Goal: Use online tool/utility: Utilize a website feature to perform a specific function

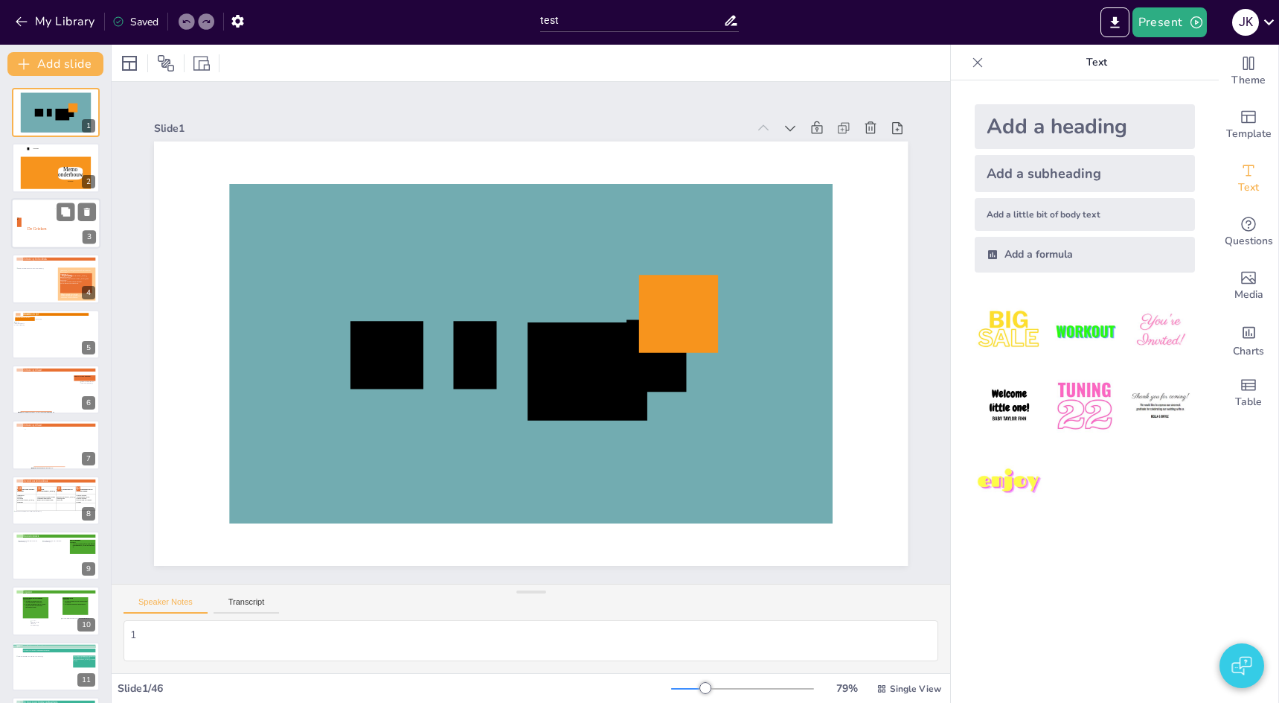
click at [21, 231] on icon at bounding box center [37, 228] width 42 height 22
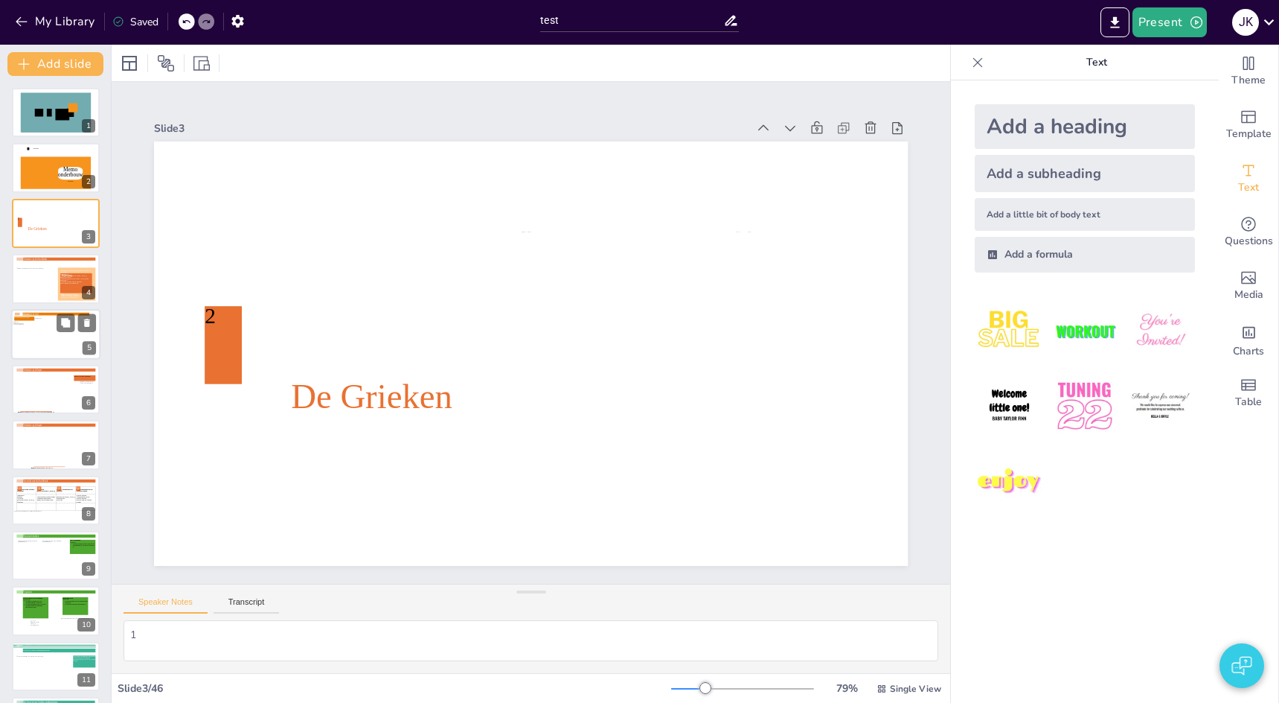
click at [33, 338] on div at bounding box center [55, 336] width 83 height 39
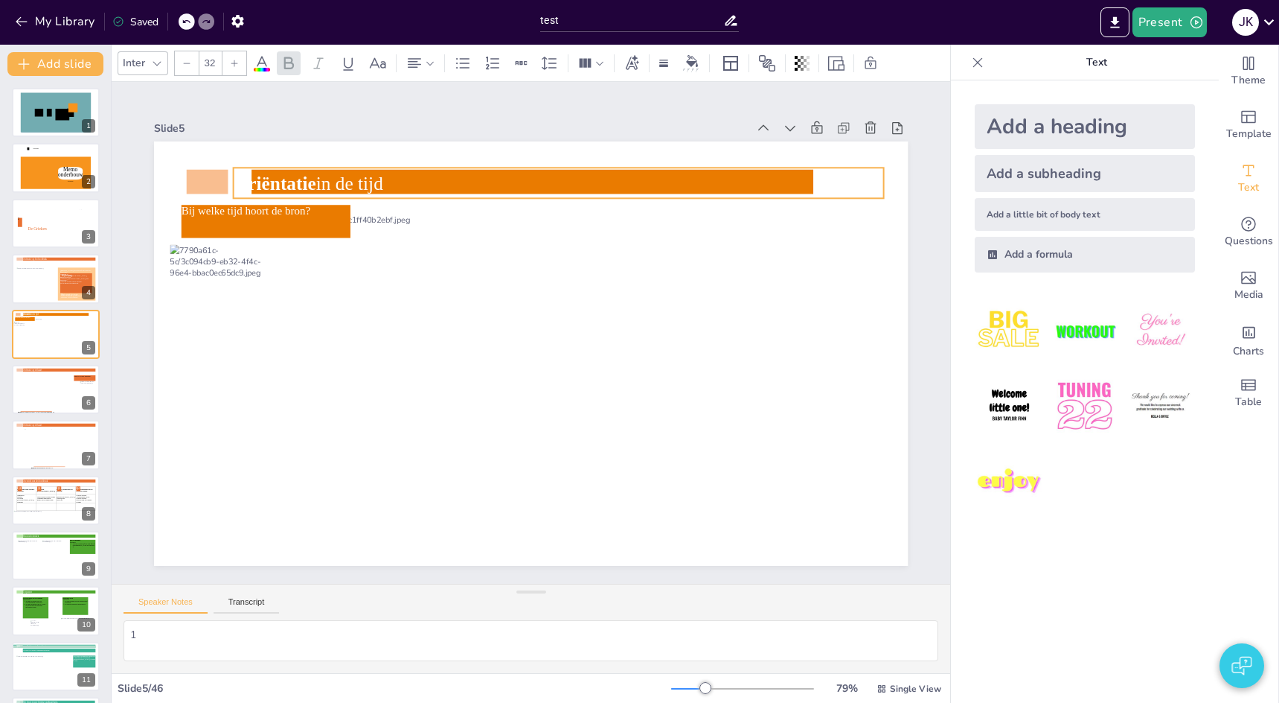
click at [481, 183] on icon at bounding box center [558, 182] width 651 height 31
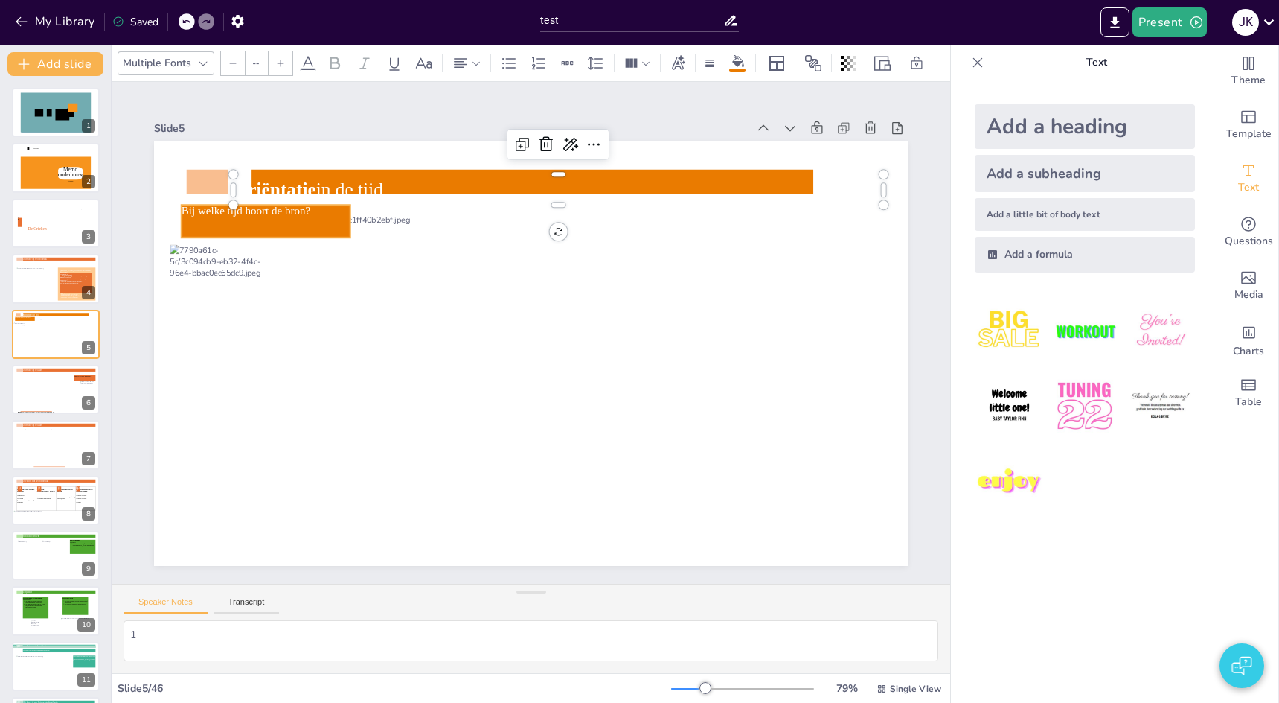
click at [220, 220] on icon at bounding box center [266, 221] width 169 height 33
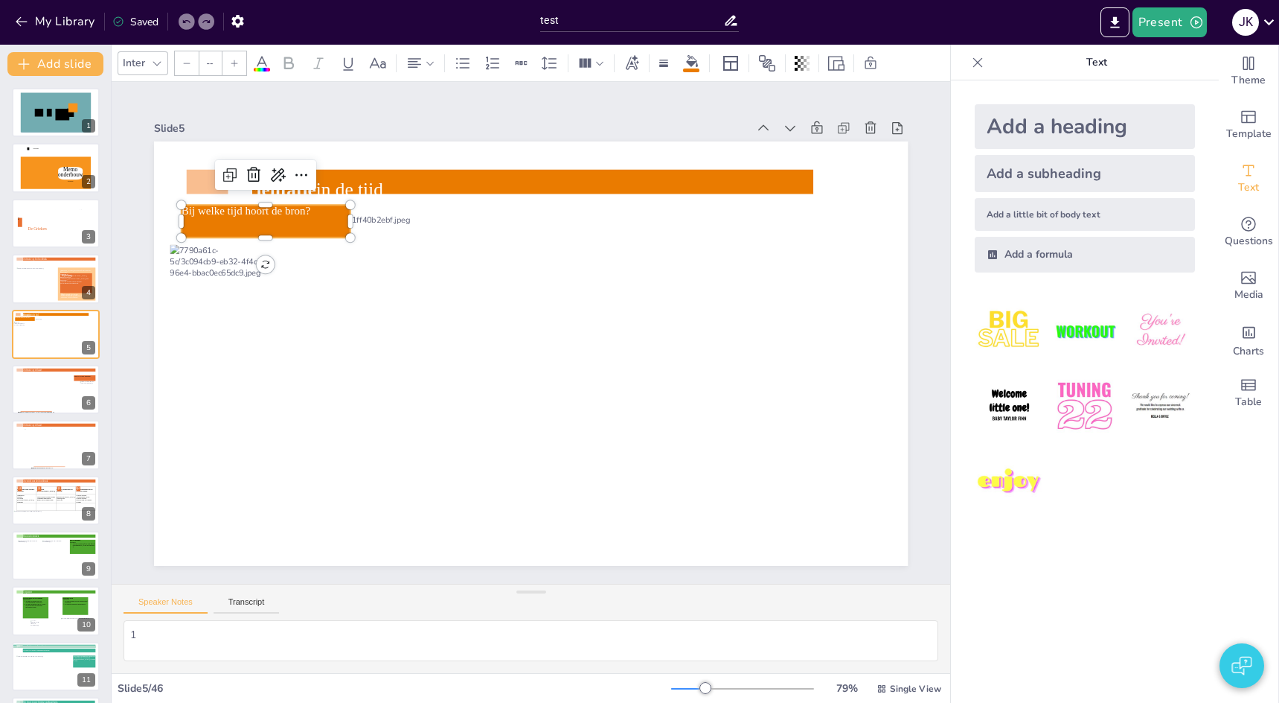
type input "19"
drag, startPoint x: 255, startPoint y: 208, endPoint x: 245, endPoint y: 211, distance: 9.9
click at [255, 208] on icon at bounding box center [266, 221] width 169 height 33
click at [245, 211] on icon at bounding box center [266, 221] width 169 height 33
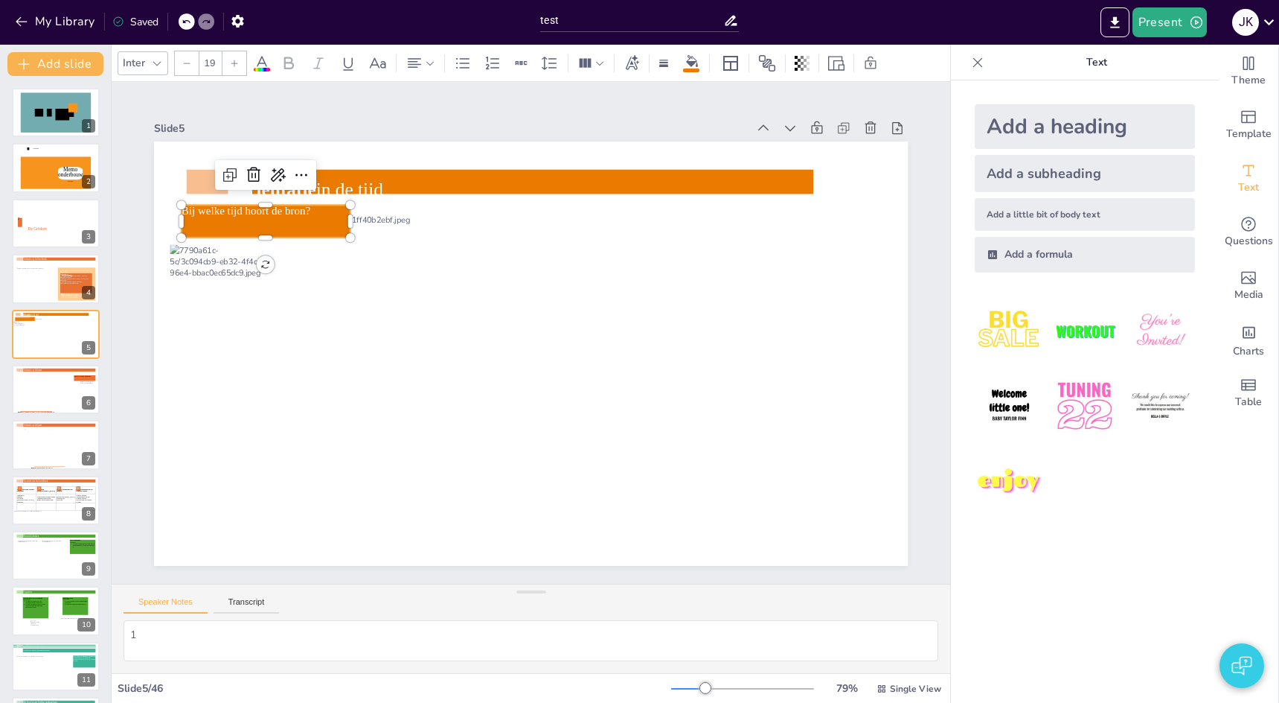
click at [310, 212] on icon at bounding box center [266, 221] width 169 height 33
click at [233, 57] on div at bounding box center [235, 63] width 24 height 24
click at [234, 60] on icon at bounding box center [234, 63] width 9 height 9
click at [234, 59] on icon at bounding box center [234, 63] width 9 height 9
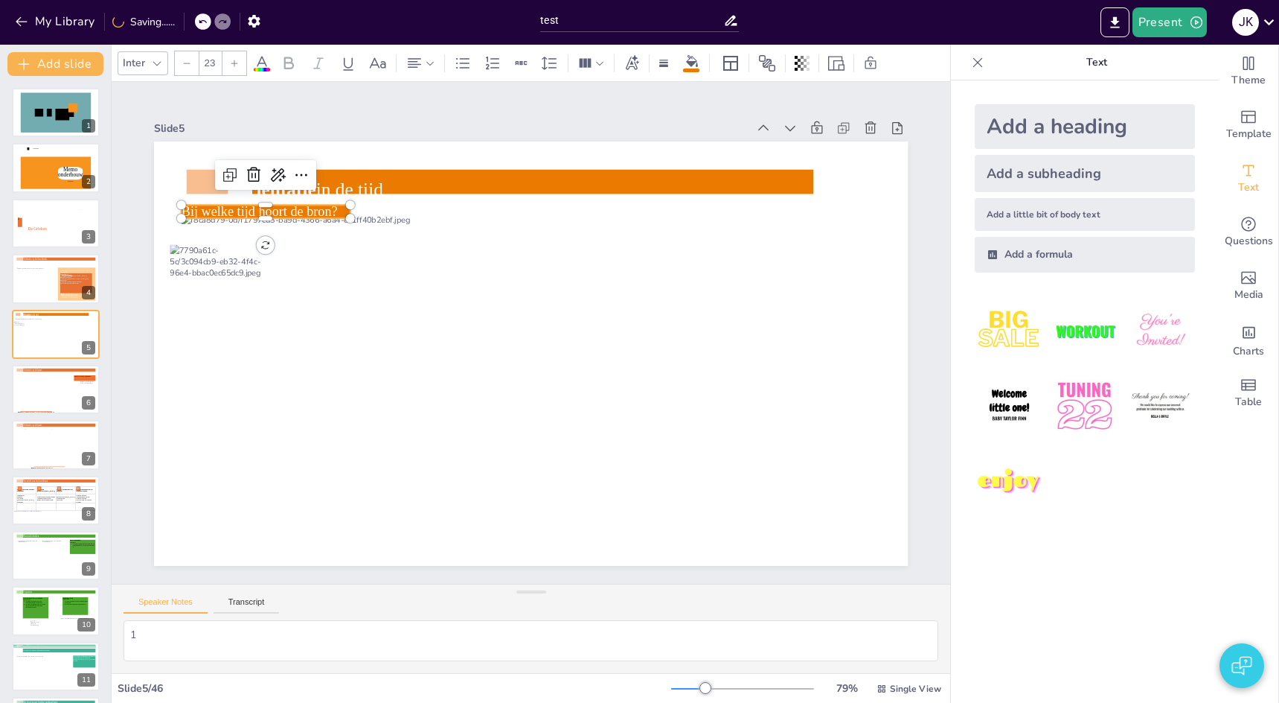
click at [234, 59] on icon at bounding box center [234, 63] width 9 height 9
type input "25"
click at [601, 113] on div "Slide 1 Slide 2 HAVO|VWO Memo onderbouw HAVO|VWO Slide 3 De Grieken 2 Slide 4 O…" at bounding box center [531, 333] width 754 height 466
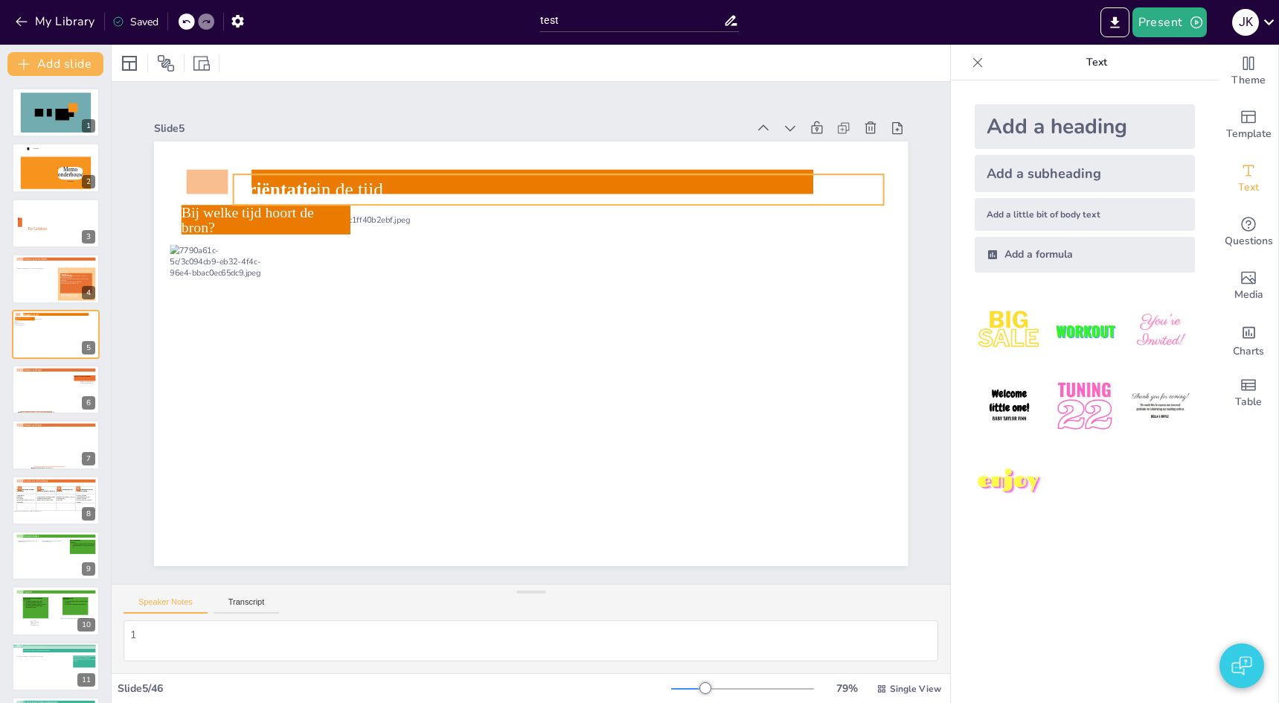
drag, startPoint x: 320, startPoint y: 184, endPoint x: 323, endPoint y: 176, distance: 8.0
click at [320, 184] on icon at bounding box center [558, 189] width 651 height 31
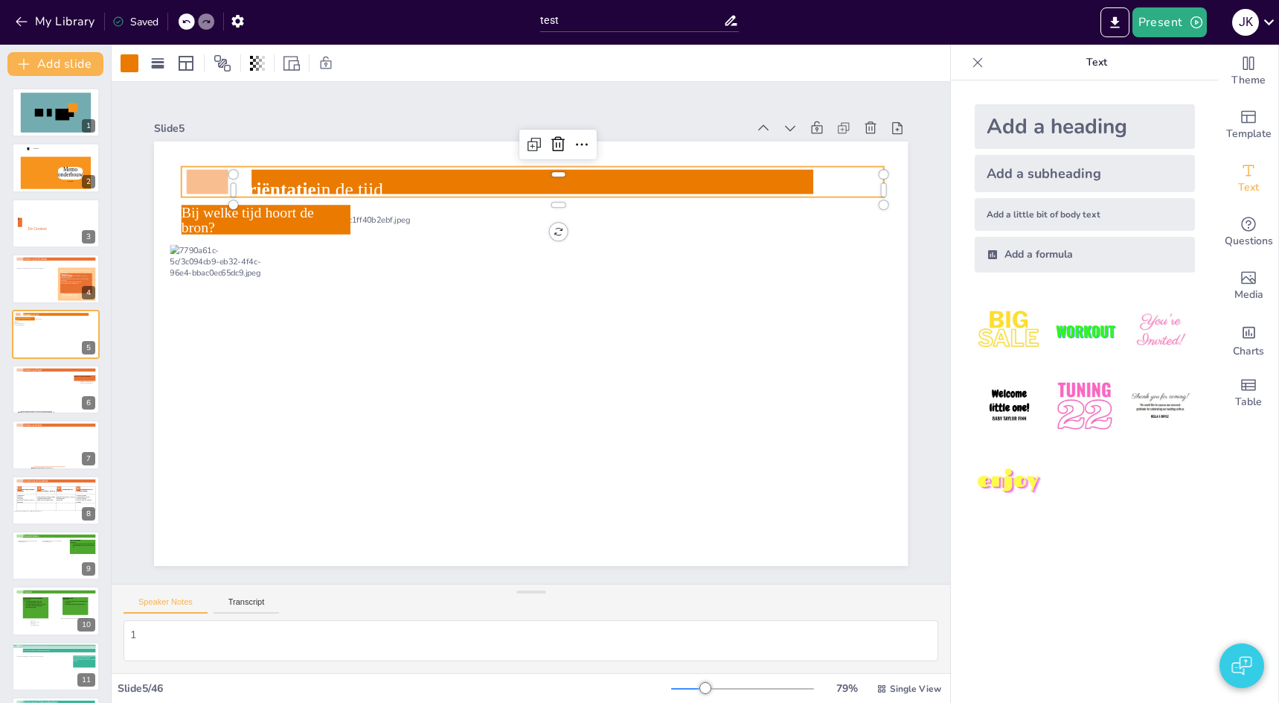
click at [325, 168] on icon at bounding box center [533, 182] width 703 height 31
click at [130, 62] on div at bounding box center [130, 63] width 18 height 18
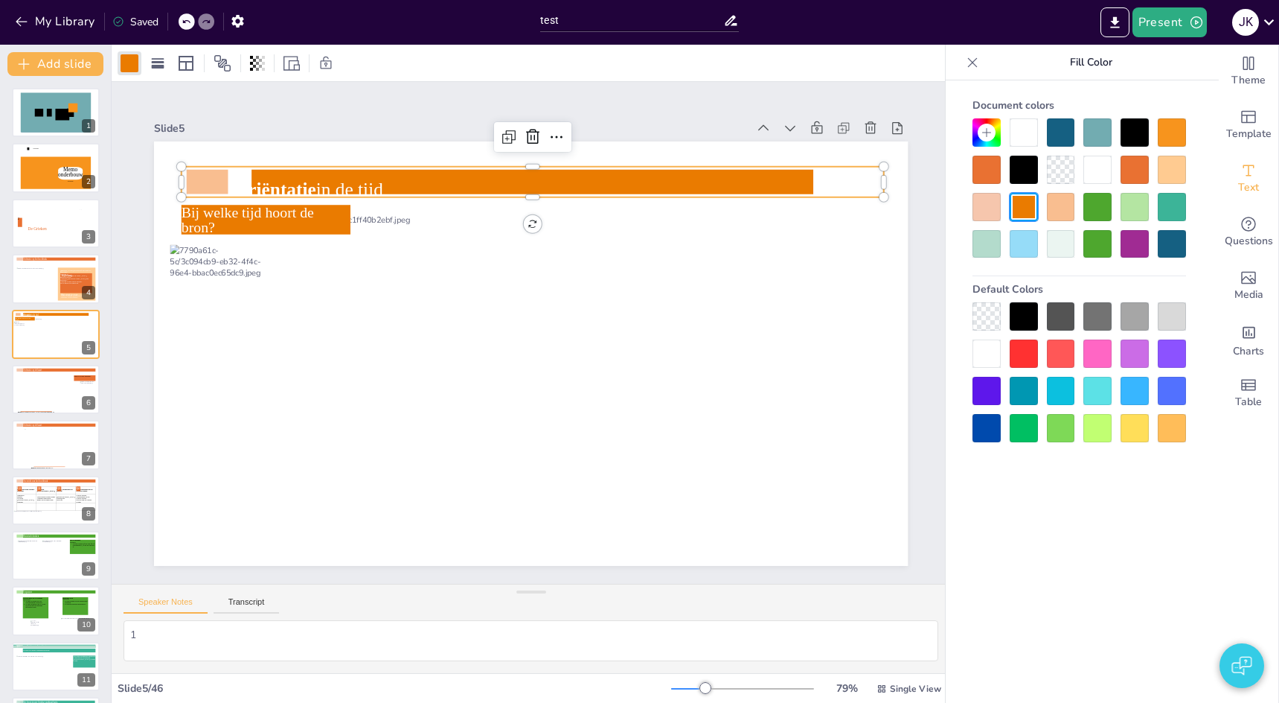
click at [1023, 209] on div at bounding box center [1024, 207] width 28 height 28
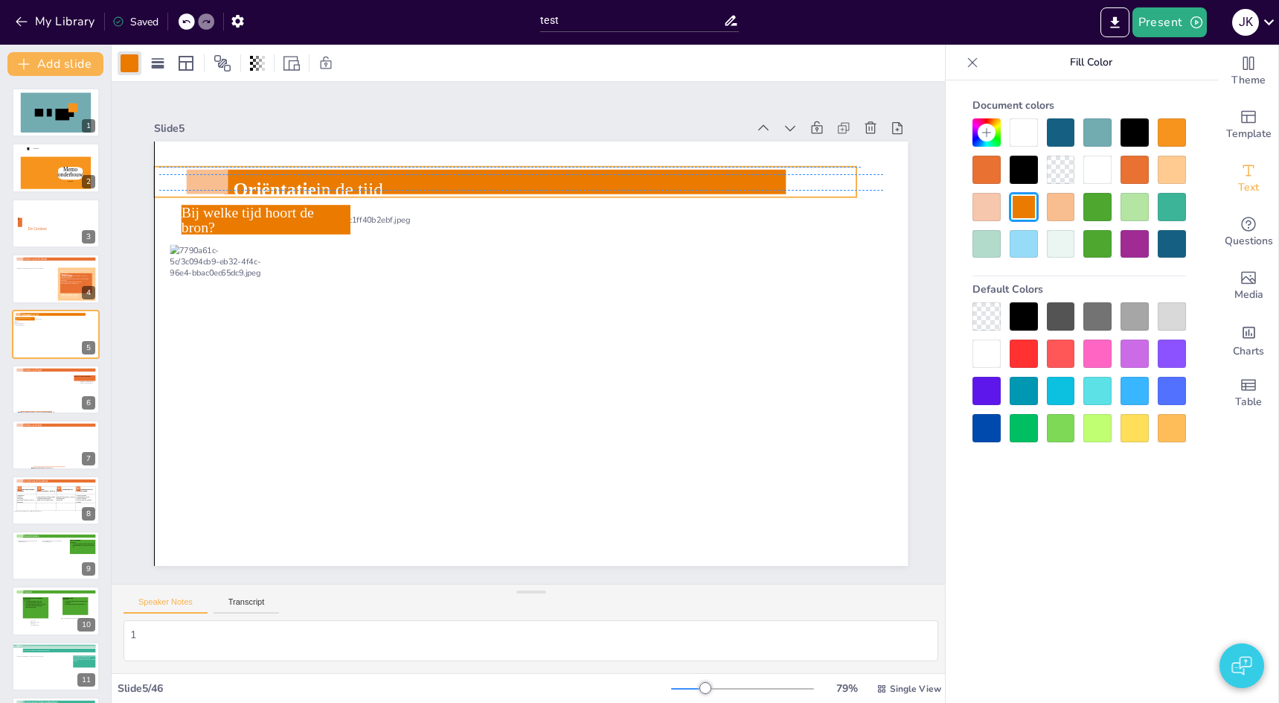
drag, startPoint x: 346, startPoint y: 170, endPoint x: 324, endPoint y: 169, distance: 22.4
click at [324, 169] on icon at bounding box center [505, 182] width 703 height 31
click at [342, 181] on icon at bounding box center [558, 189] width 651 height 31
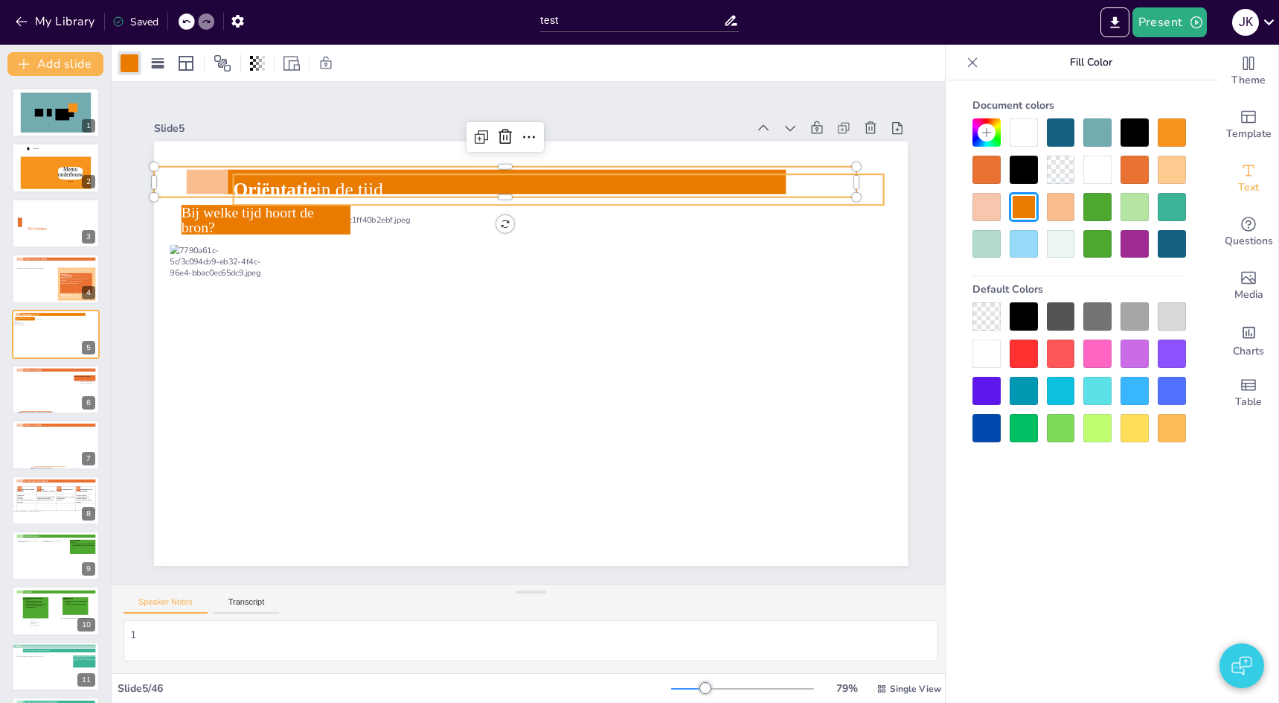
click at [406, 188] on icon at bounding box center [558, 189] width 651 height 31
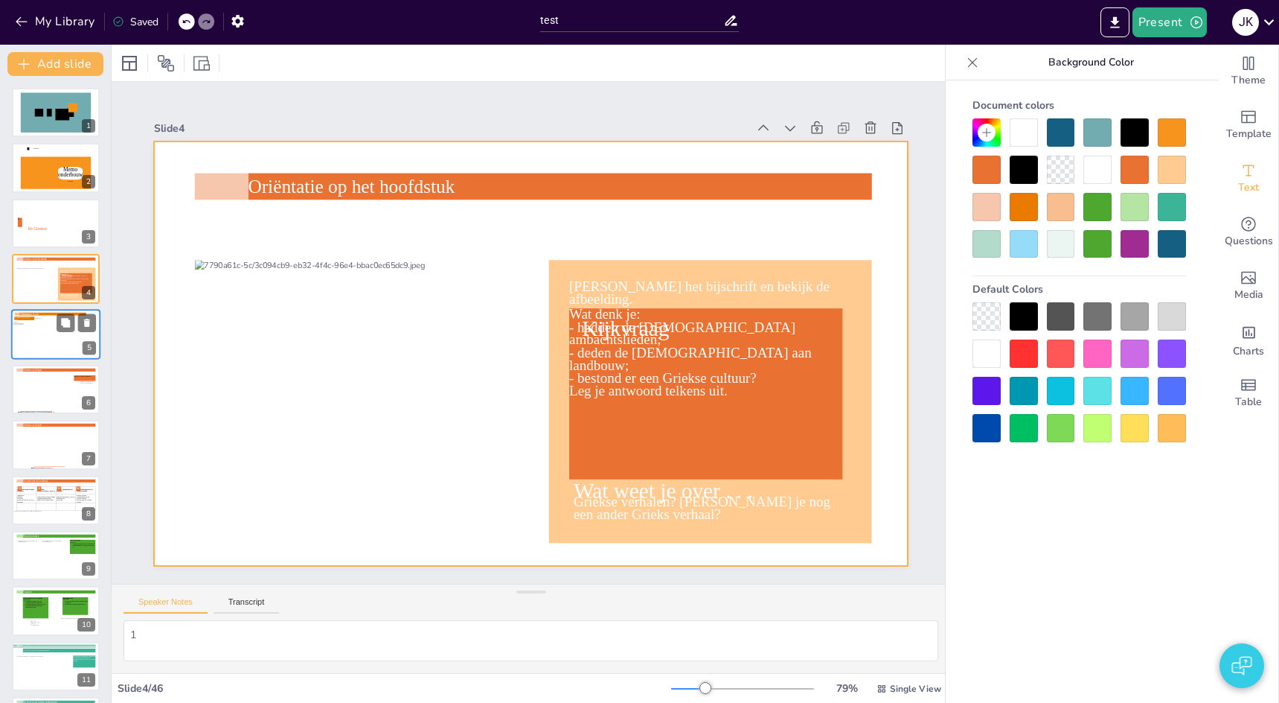
scroll to position [1, 0]
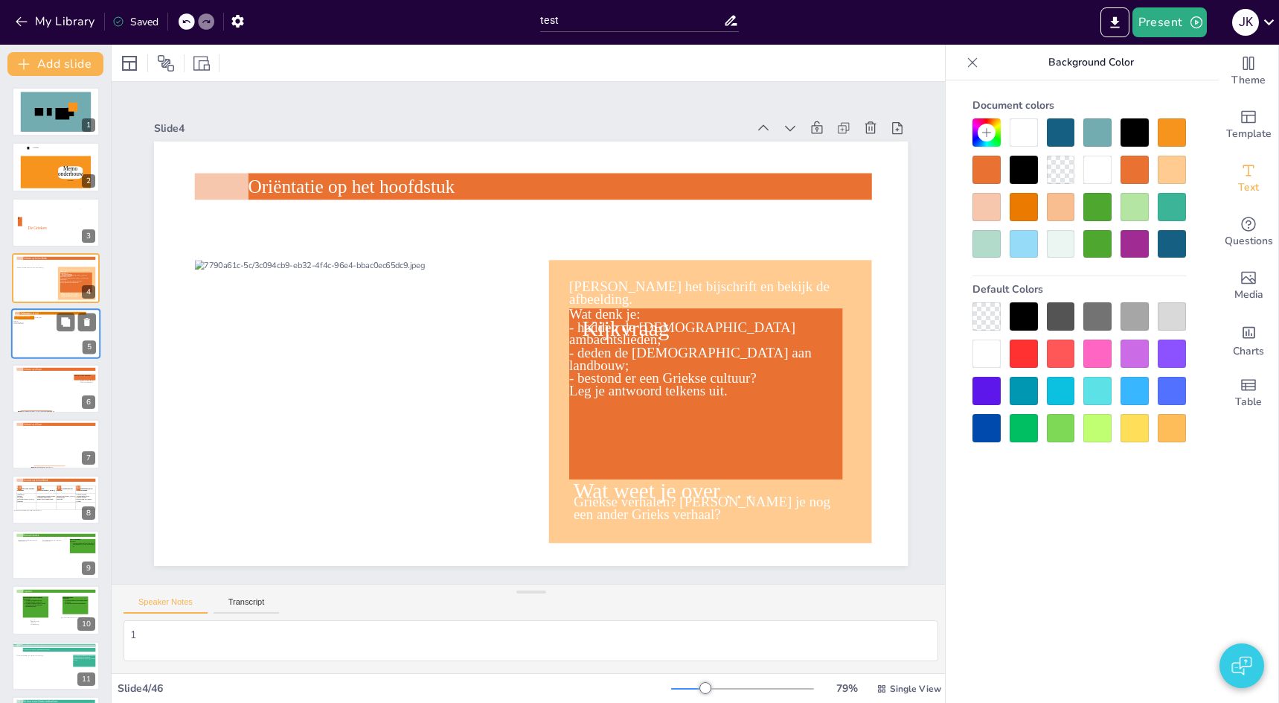
click at [34, 334] on div at bounding box center [55, 335] width 83 height 39
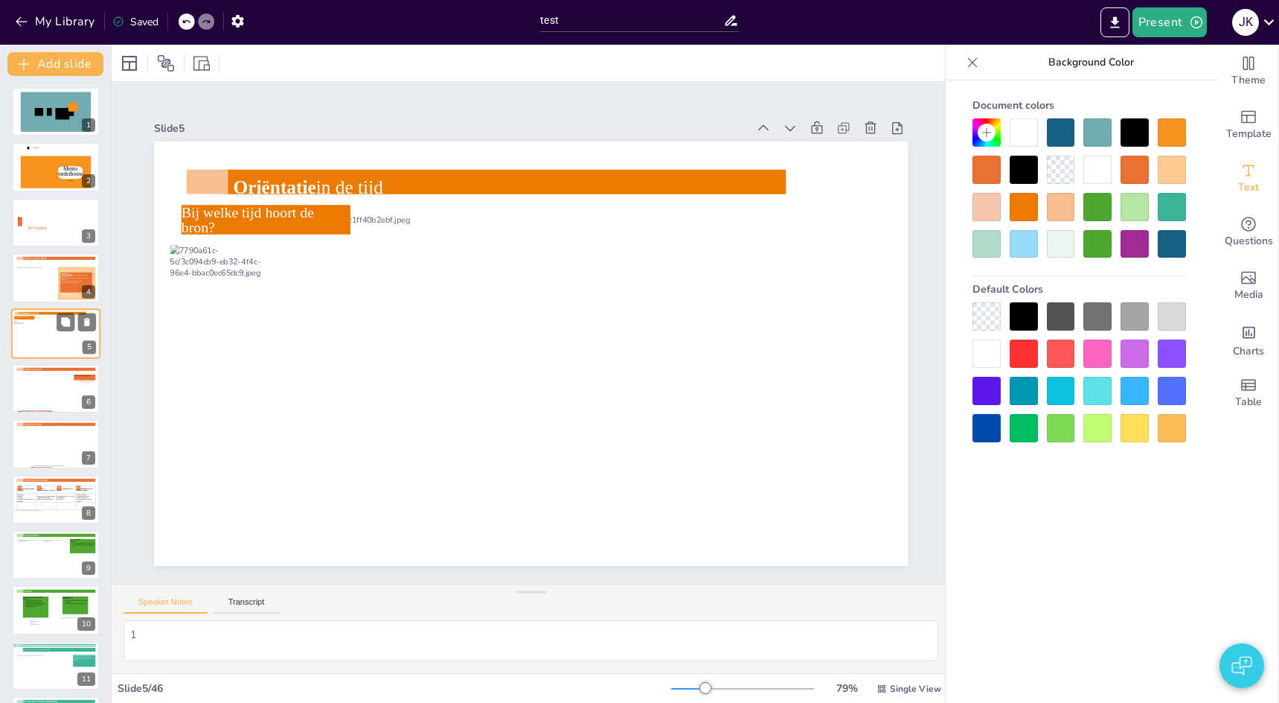
scroll to position [0, 0]
click at [41, 269] on div at bounding box center [35, 280] width 39 height 26
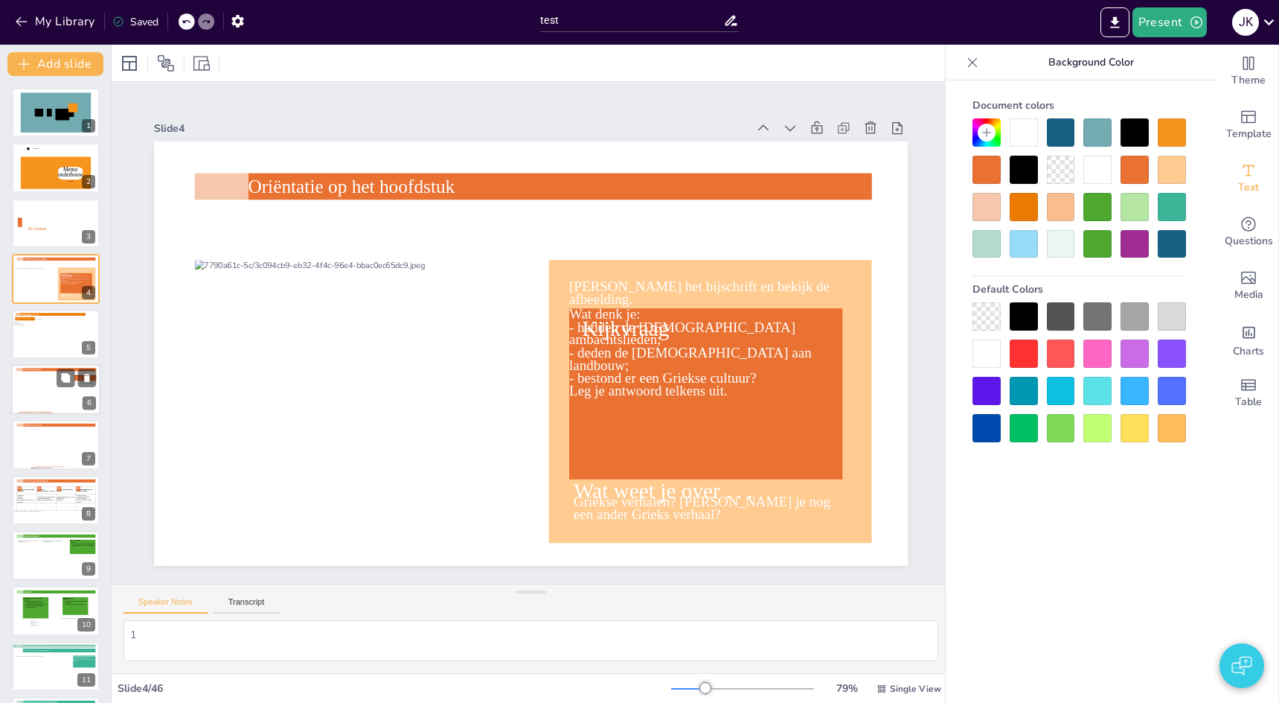
click at [53, 392] on div at bounding box center [43, 392] width 55 height 42
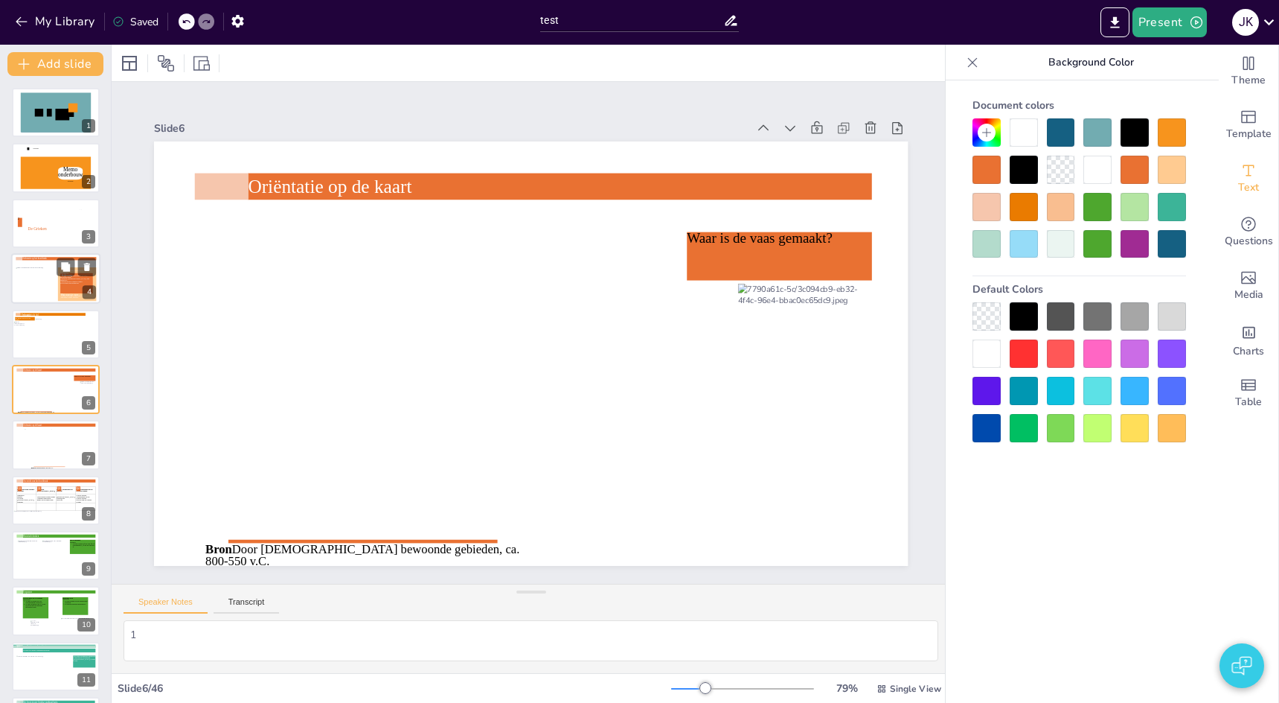
click at [45, 280] on div at bounding box center [35, 280] width 39 height 26
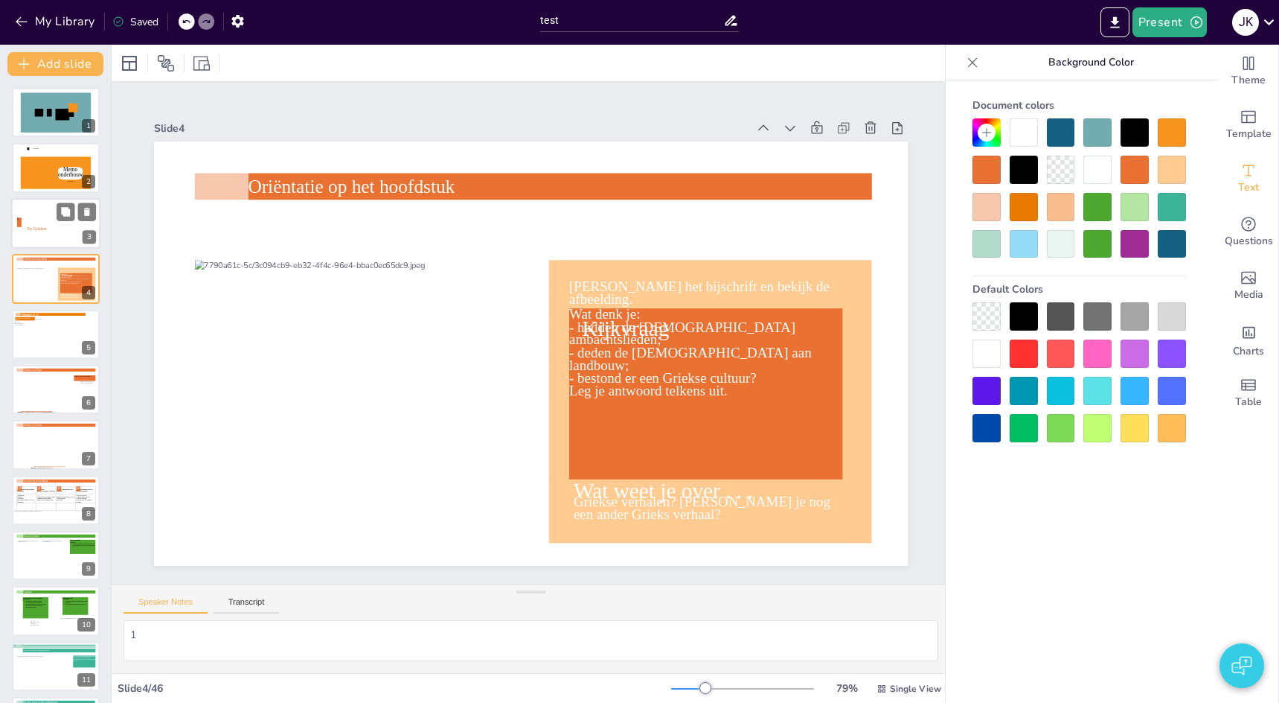
click at [33, 214] on div at bounding box center [55, 223] width 89 height 51
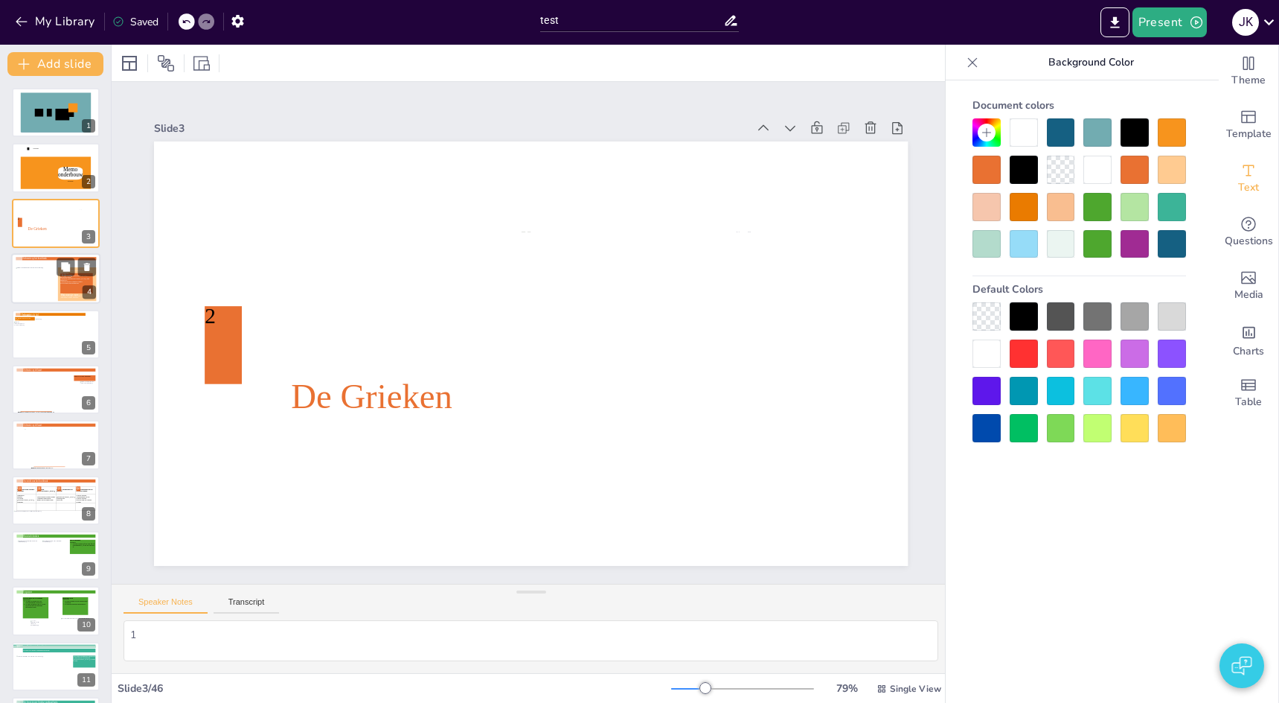
click at [36, 279] on div at bounding box center [35, 280] width 39 height 26
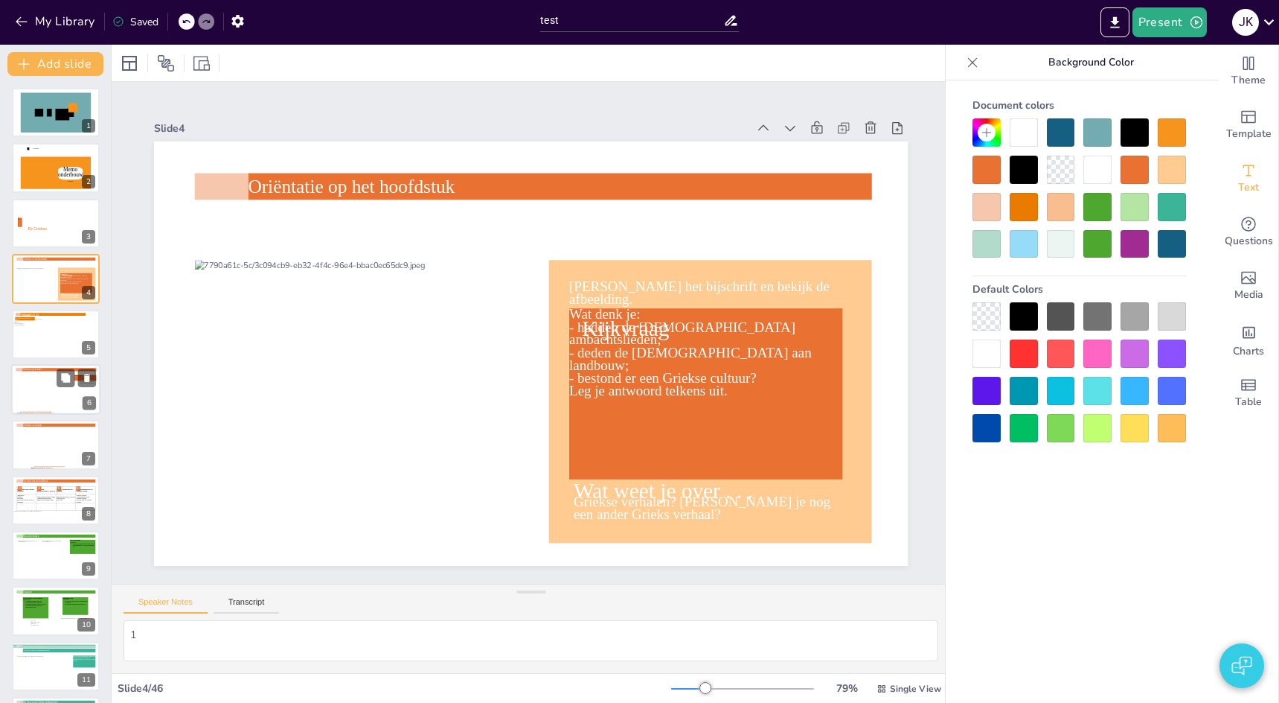
scroll to position [7, 0]
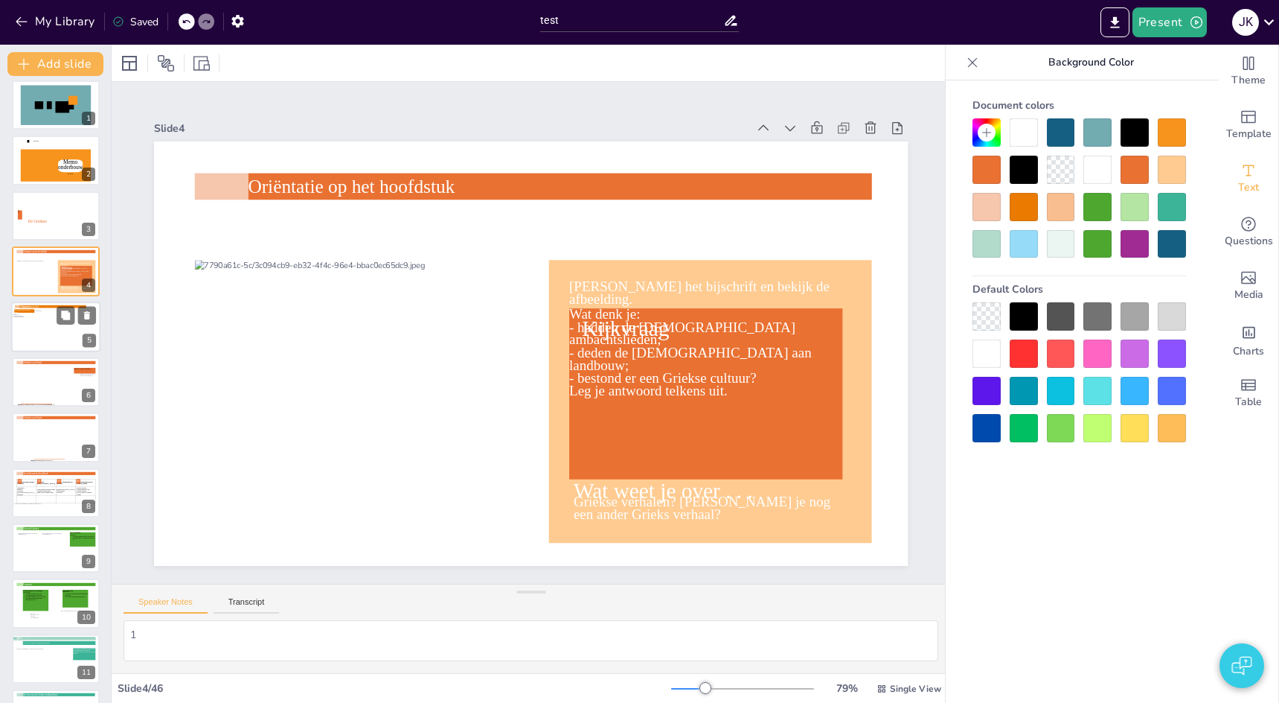
click at [36, 308] on icon at bounding box center [58, 307] width 77 height 4
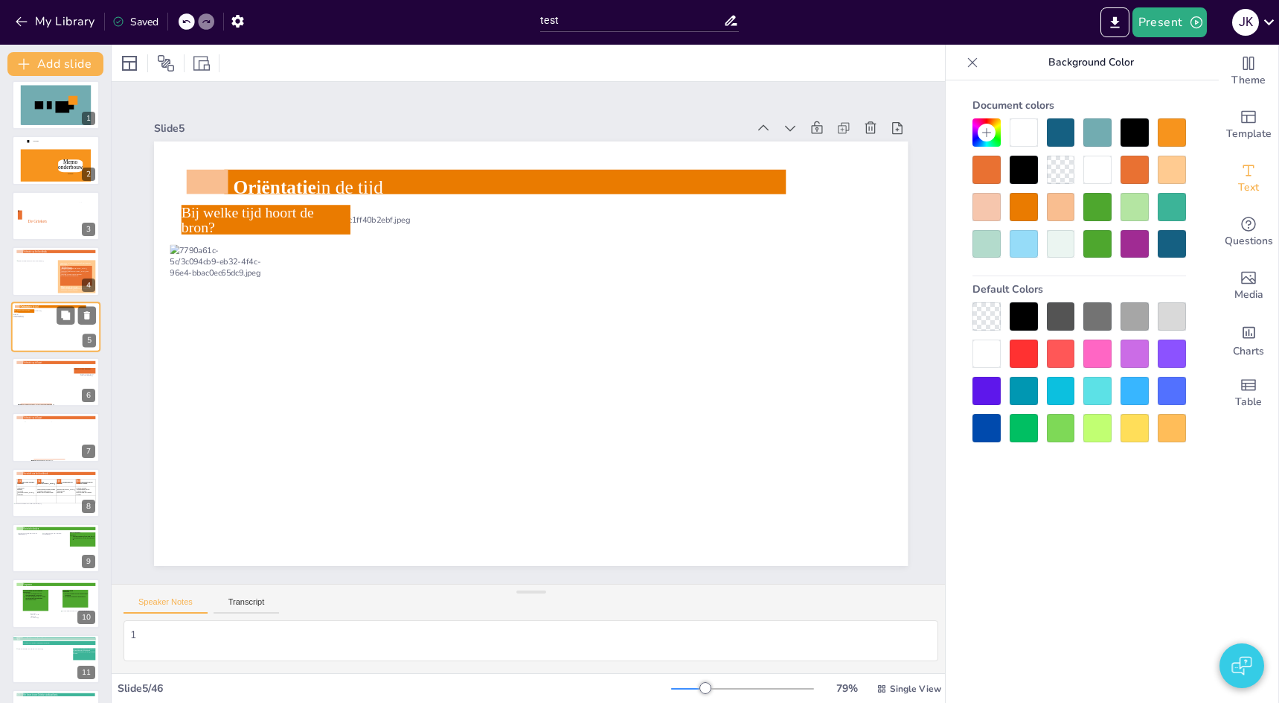
scroll to position [0, 0]
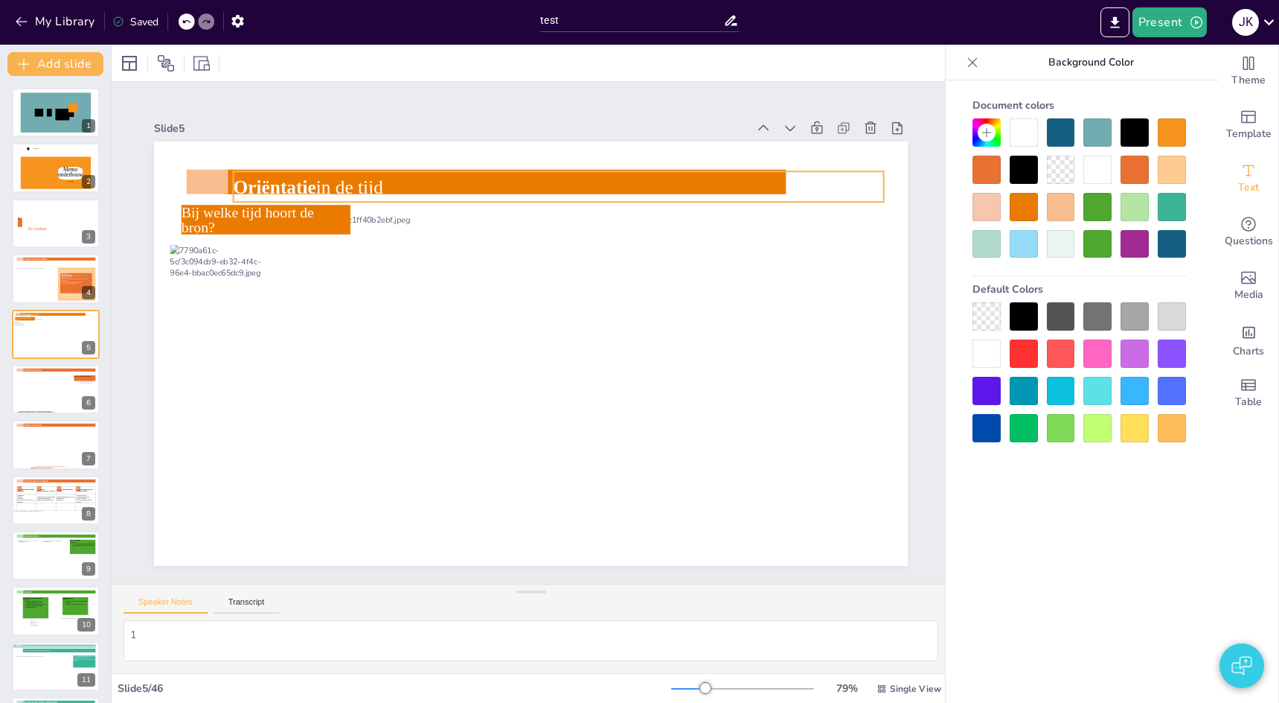
click at [311, 188] on icon at bounding box center [558, 186] width 651 height 31
click at [306, 188] on icon at bounding box center [558, 186] width 651 height 31
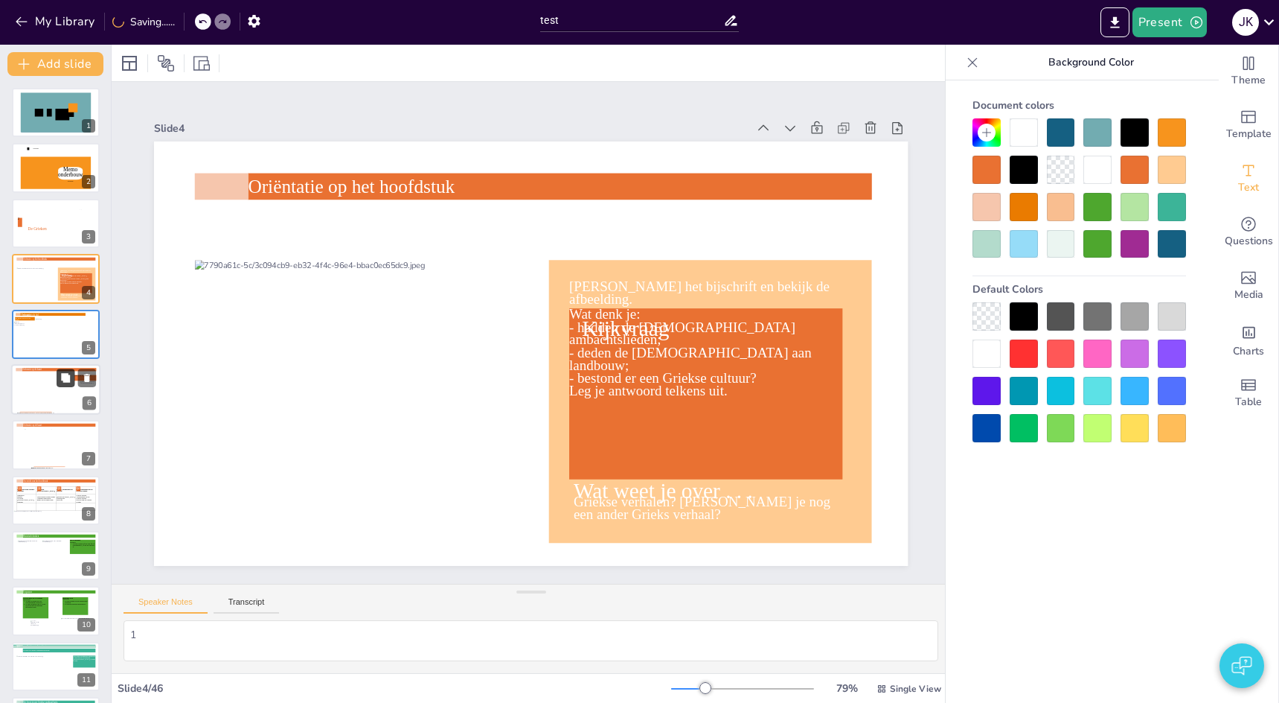
click at [62, 383] on icon at bounding box center [65, 377] width 10 height 10
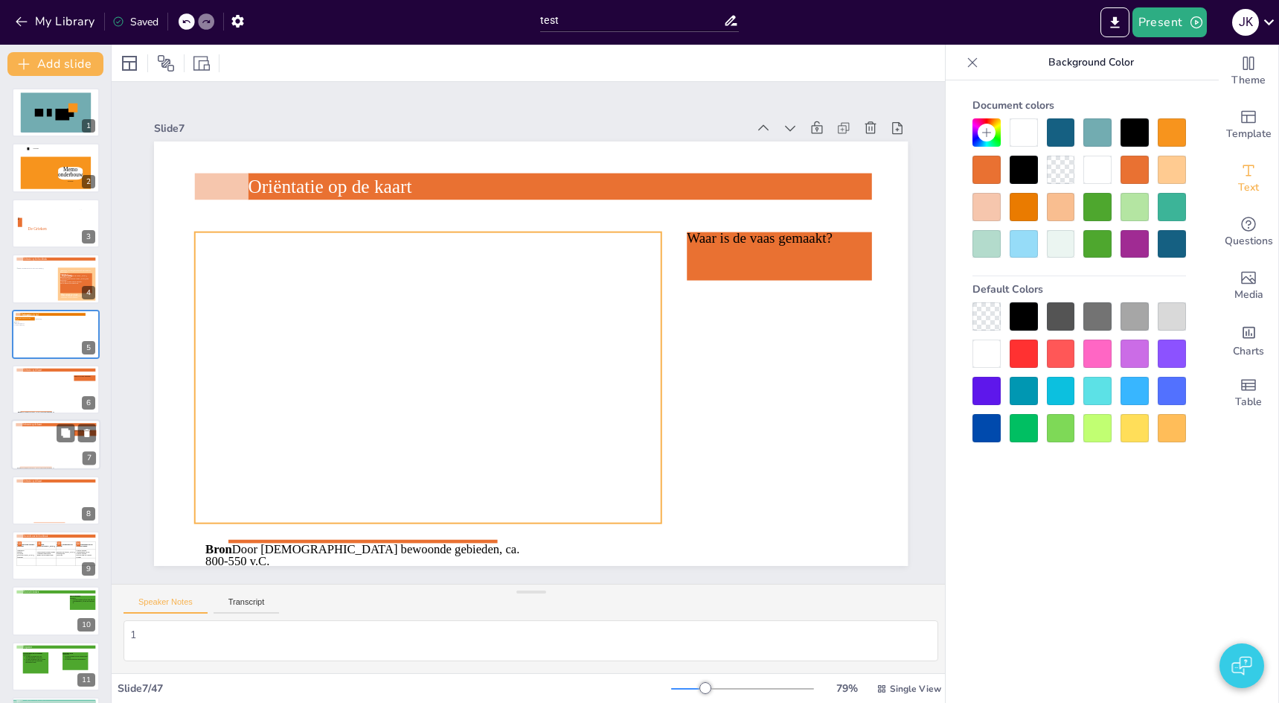
scroll to position [55, 0]
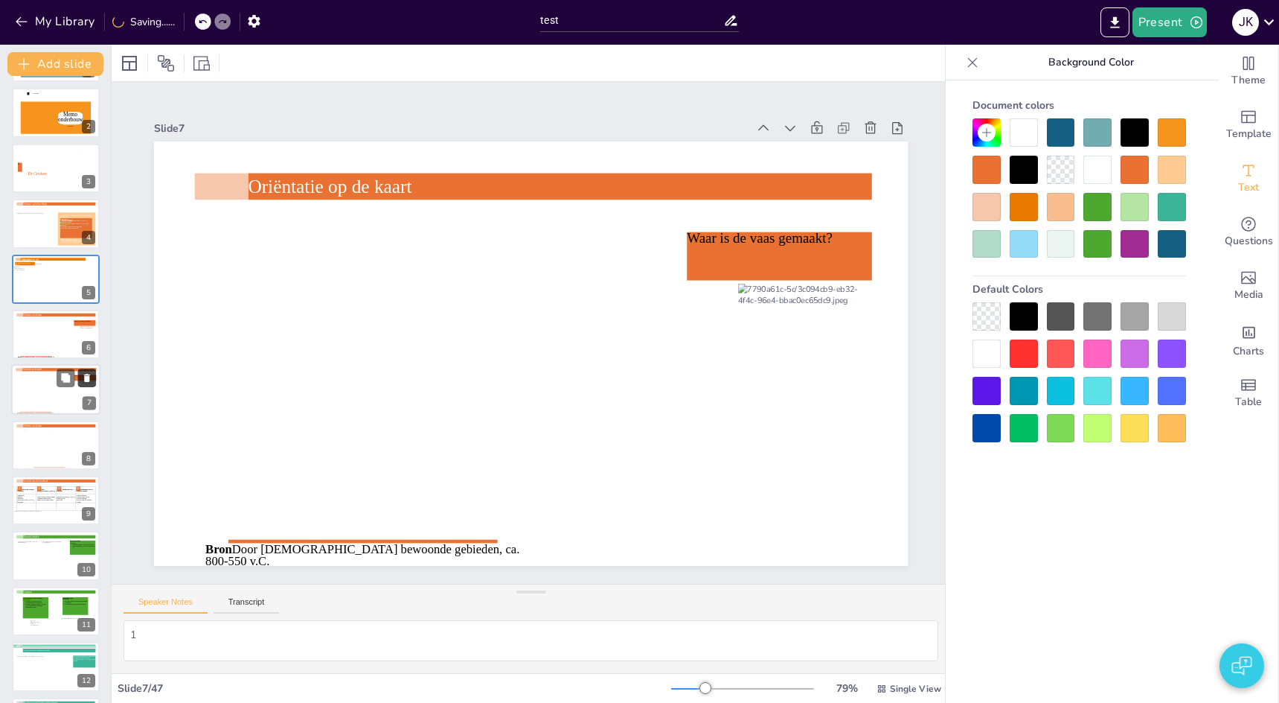
click at [89, 380] on icon at bounding box center [87, 378] width 6 height 8
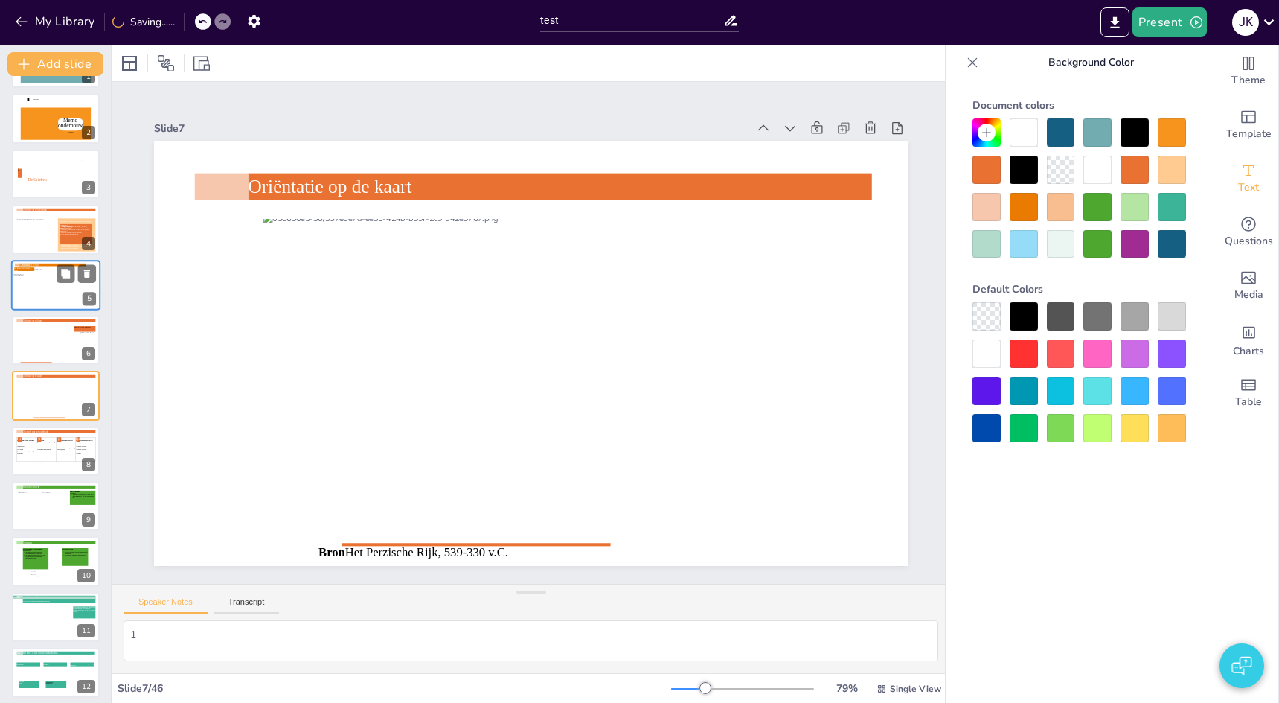
scroll to position [51, 0]
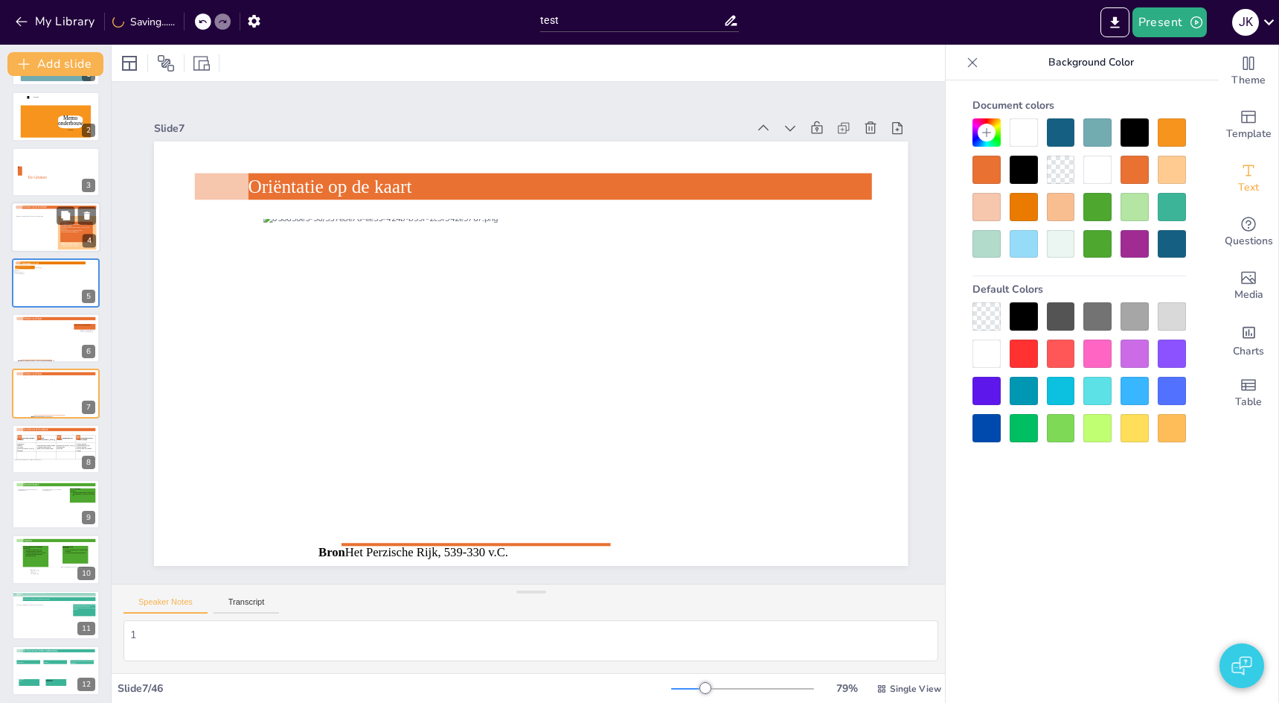
click at [45, 202] on div "Oriëntatie op het hoofdstuk Een vaas uit [GEOGRAPHIC_DATA] uit ongeveer 480-470…" at bounding box center [55, 202] width 89 height 0
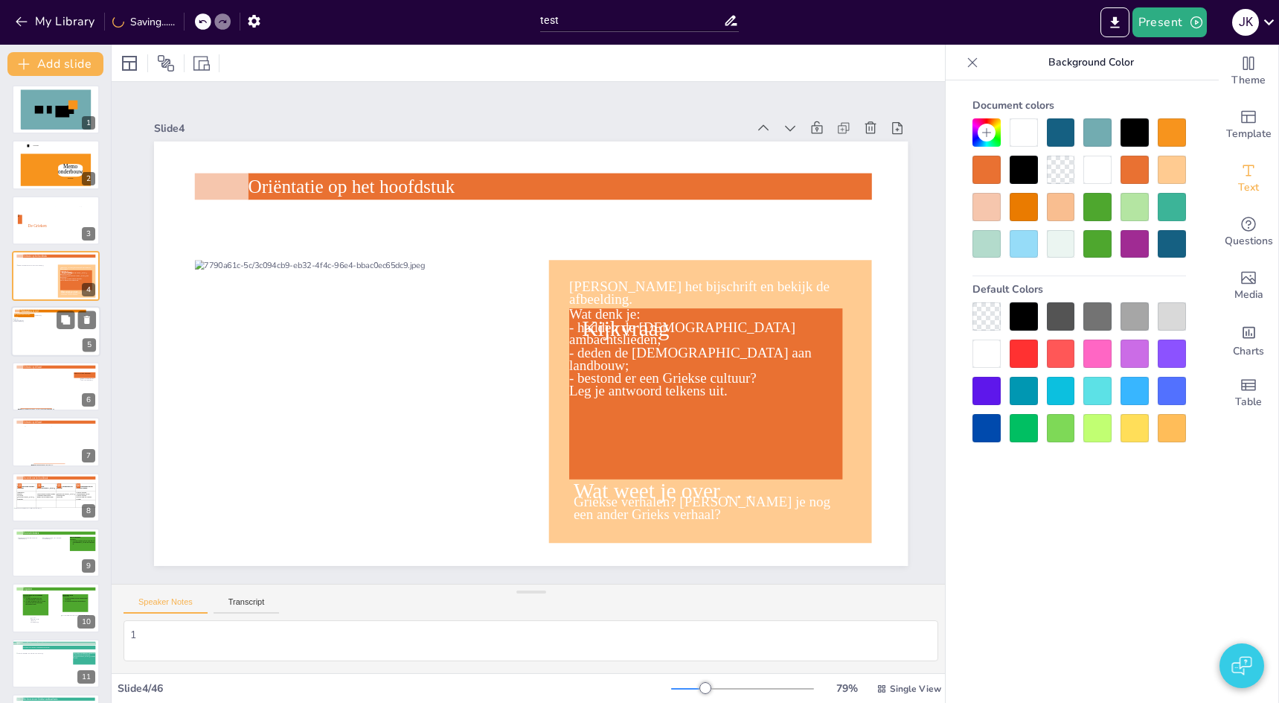
scroll to position [7, 0]
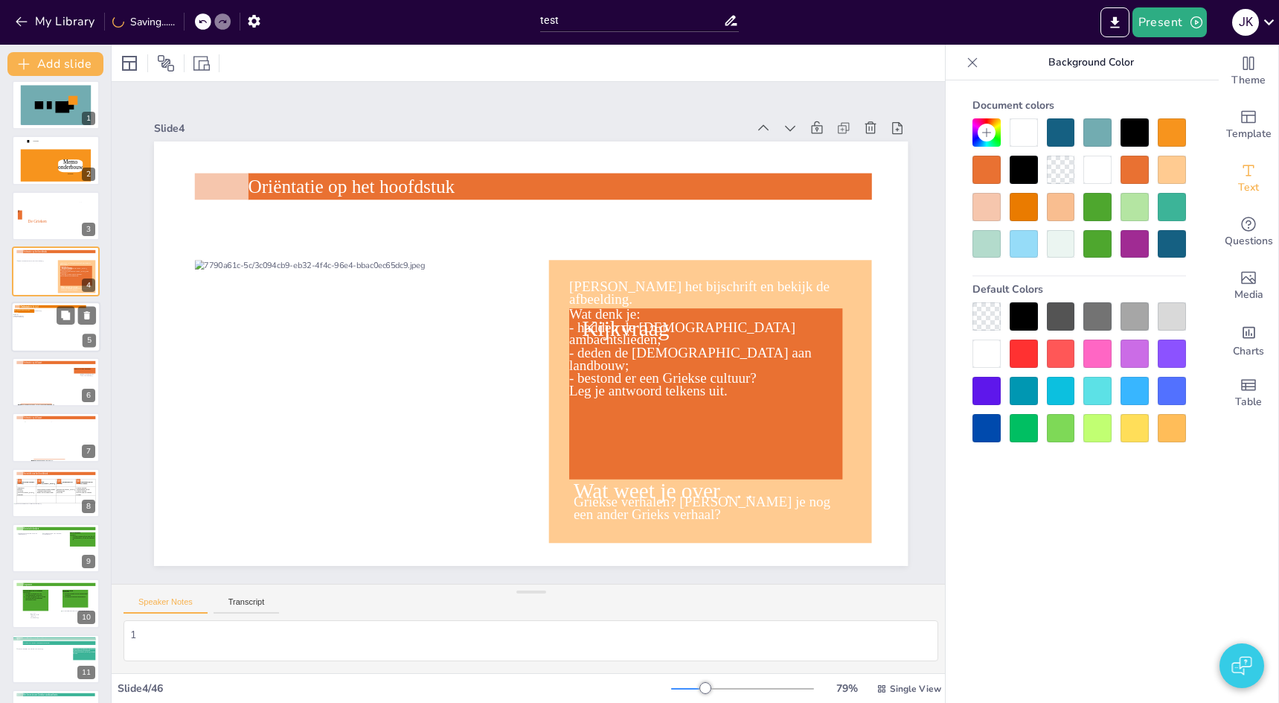
click at [39, 335] on div at bounding box center [55, 329] width 83 height 39
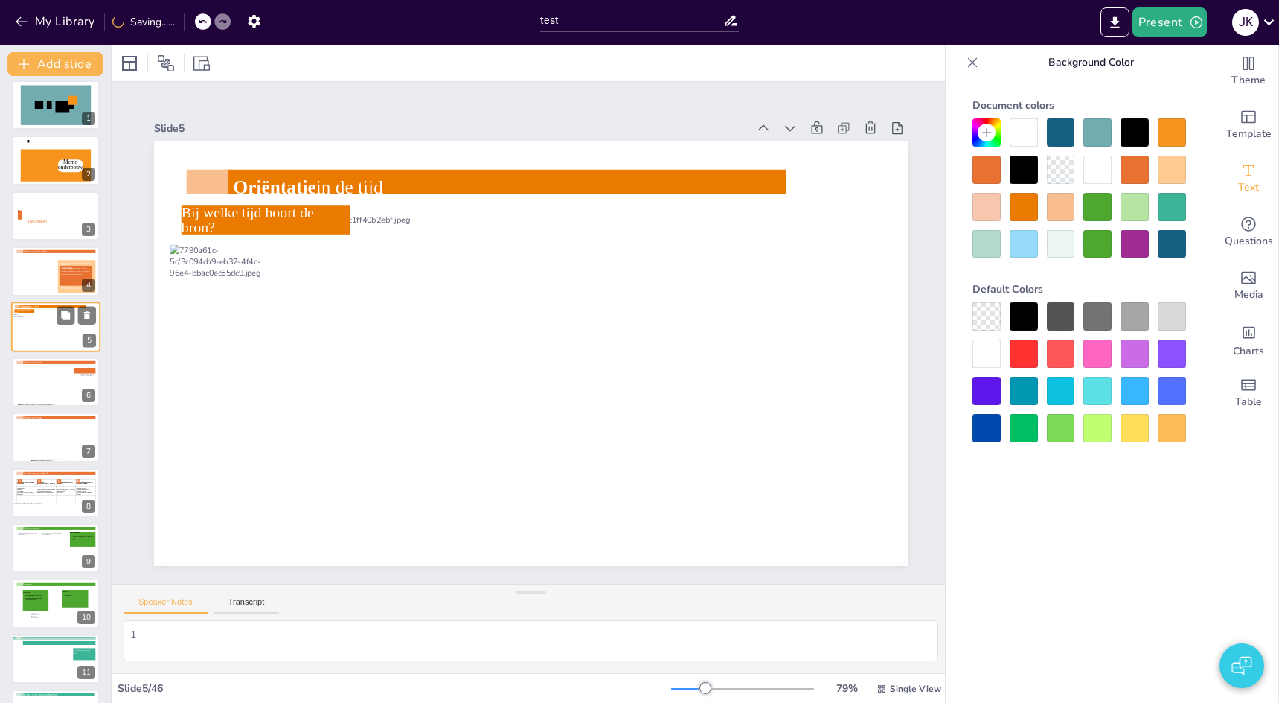
scroll to position [0, 0]
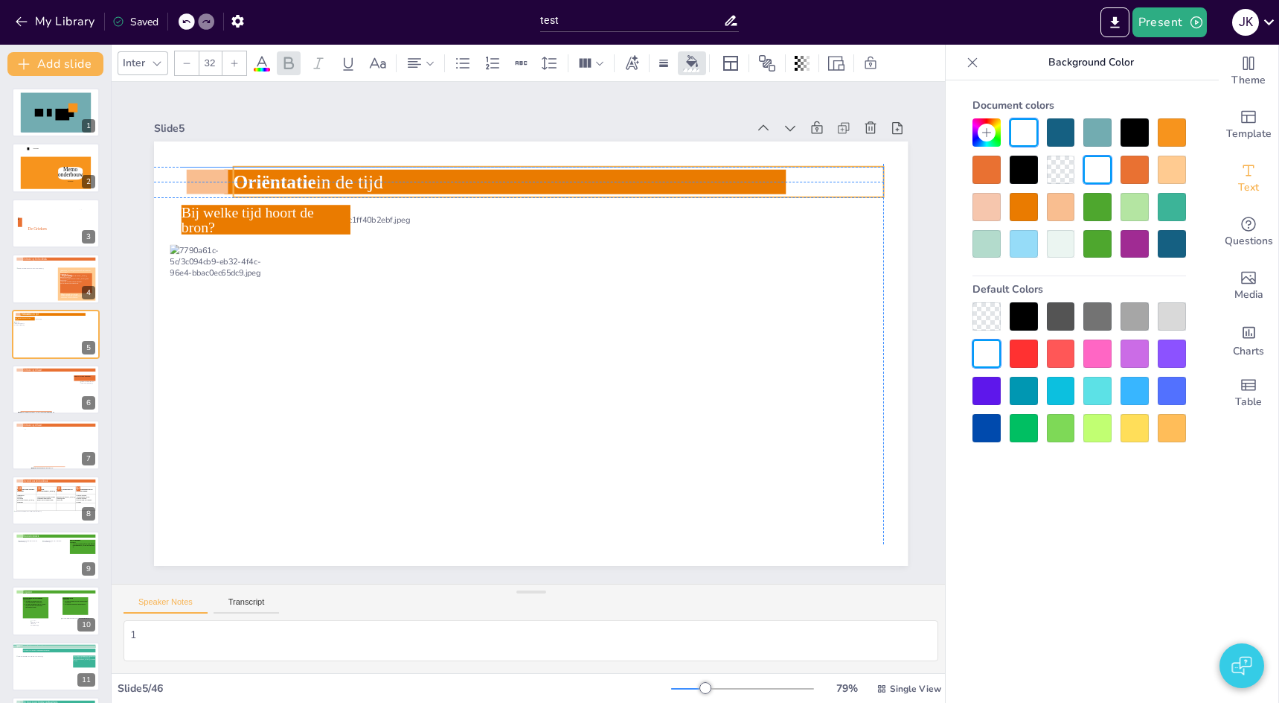
drag, startPoint x: 340, startPoint y: 188, endPoint x: 328, endPoint y: 175, distance: 17.9
click at [341, 181] on icon at bounding box center [558, 182] width 651 height 31
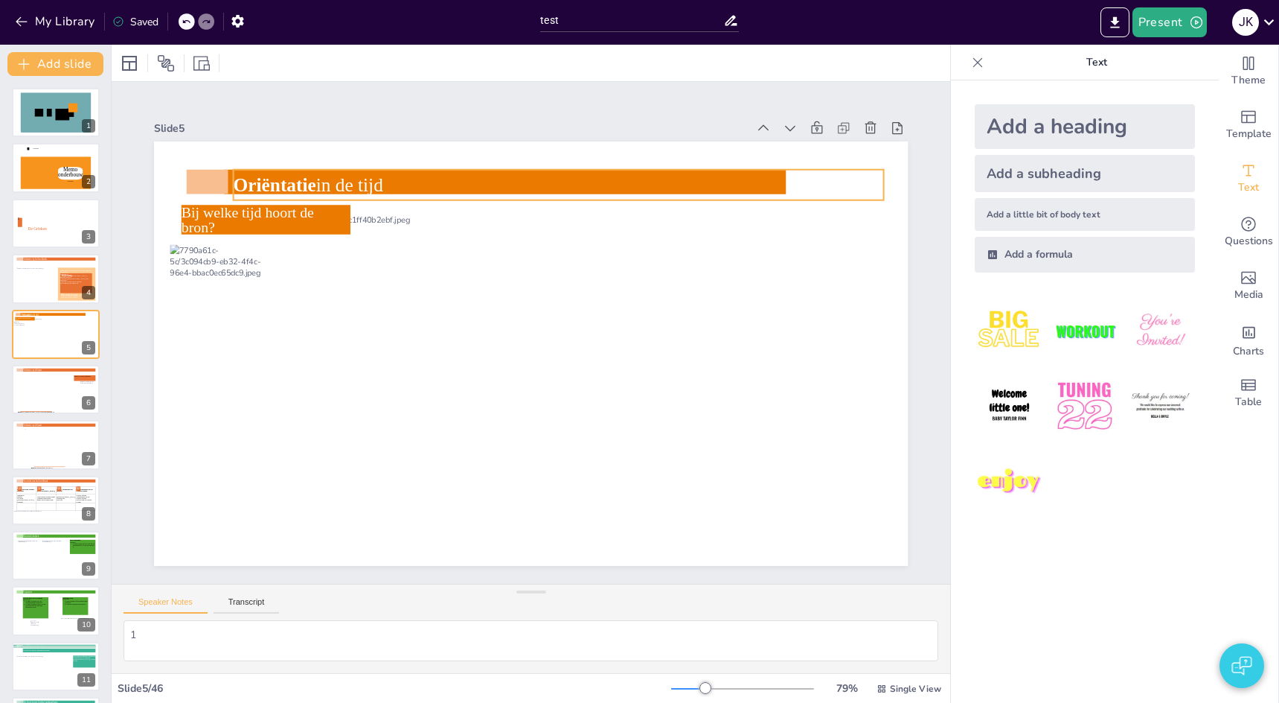
click at [314, 176] on icon at bounding box center [558, 185] width 651 height 31
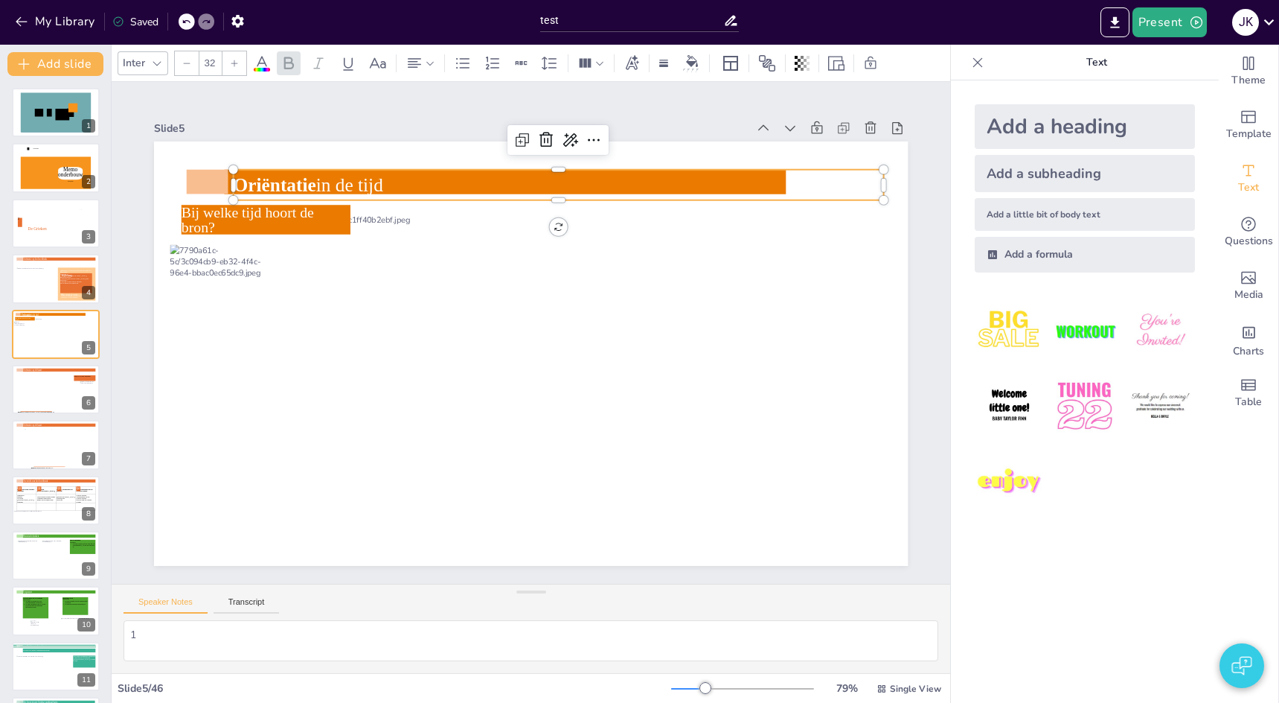
click at [322, 191] on icon at bounding box center [558, 185] width 651 height 31
click at [316, 186] on icon at bounding box center [558, 182] width 651 height 31
click at [51, 381] on div at bounding box center [43, 392] width 55 height 42
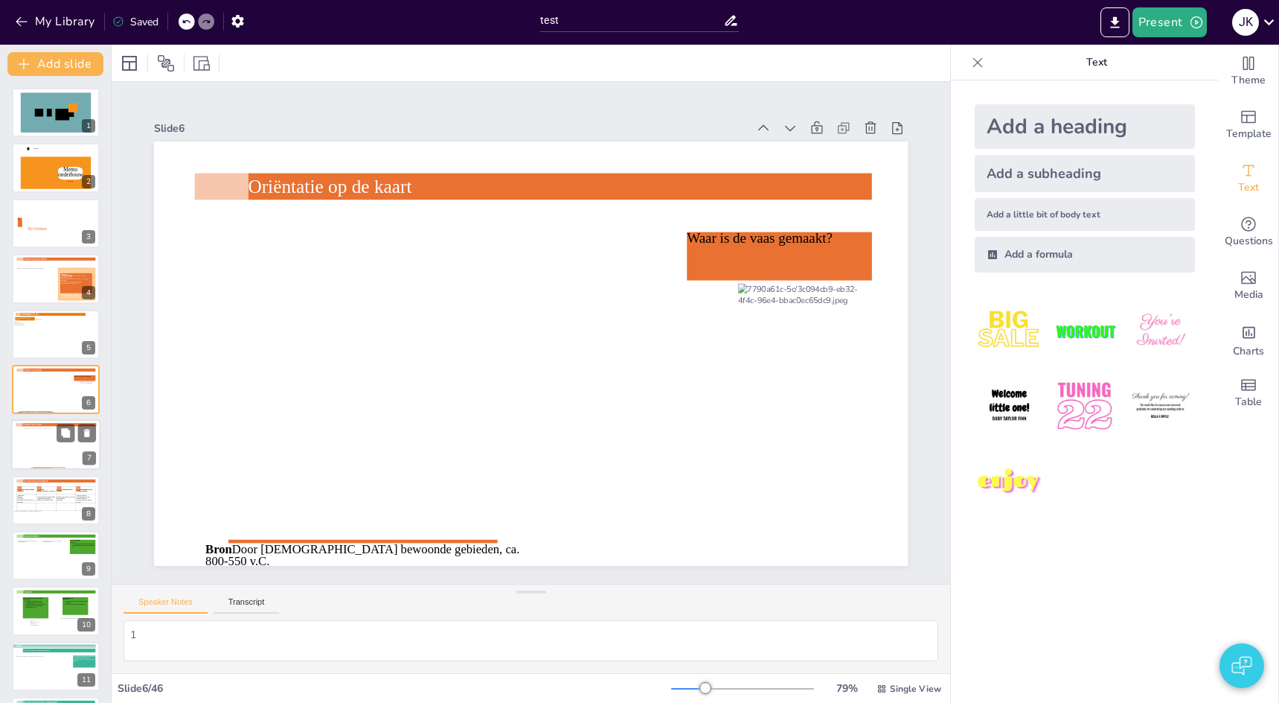
click at [42, 450] on div at bounding box center [53, 447] width 59 height 38
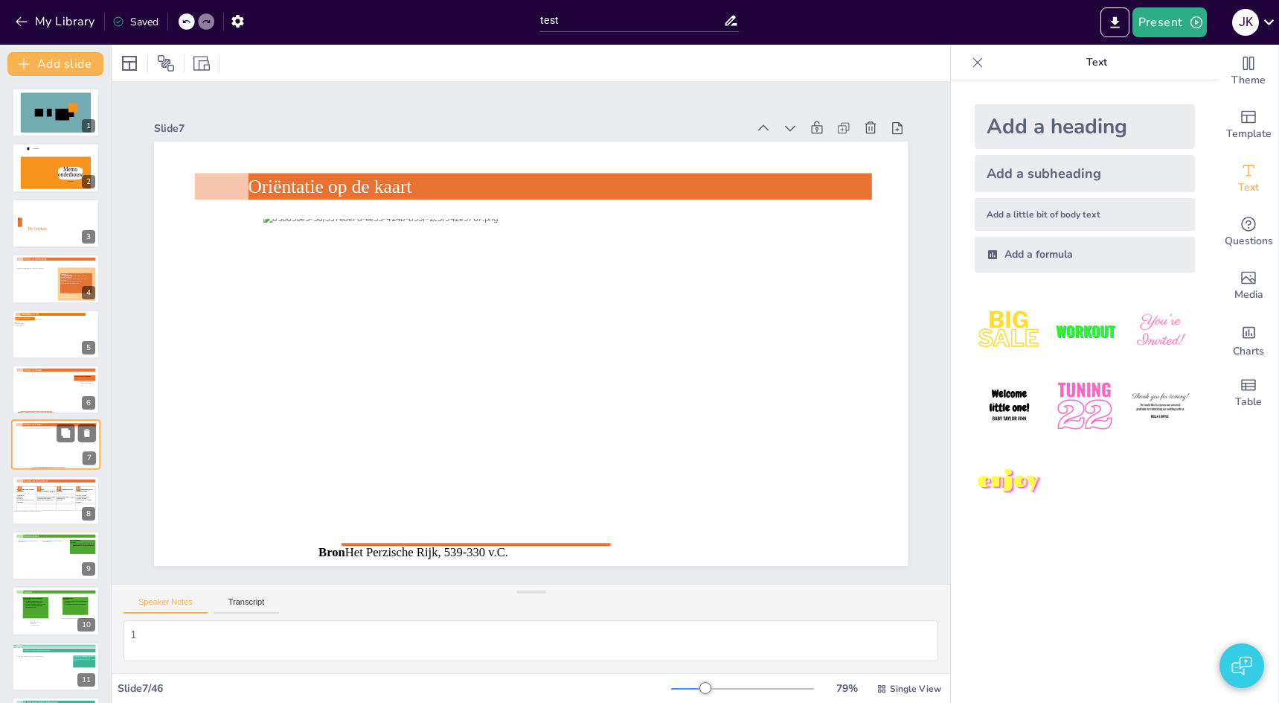
scroll to position [55, 0]
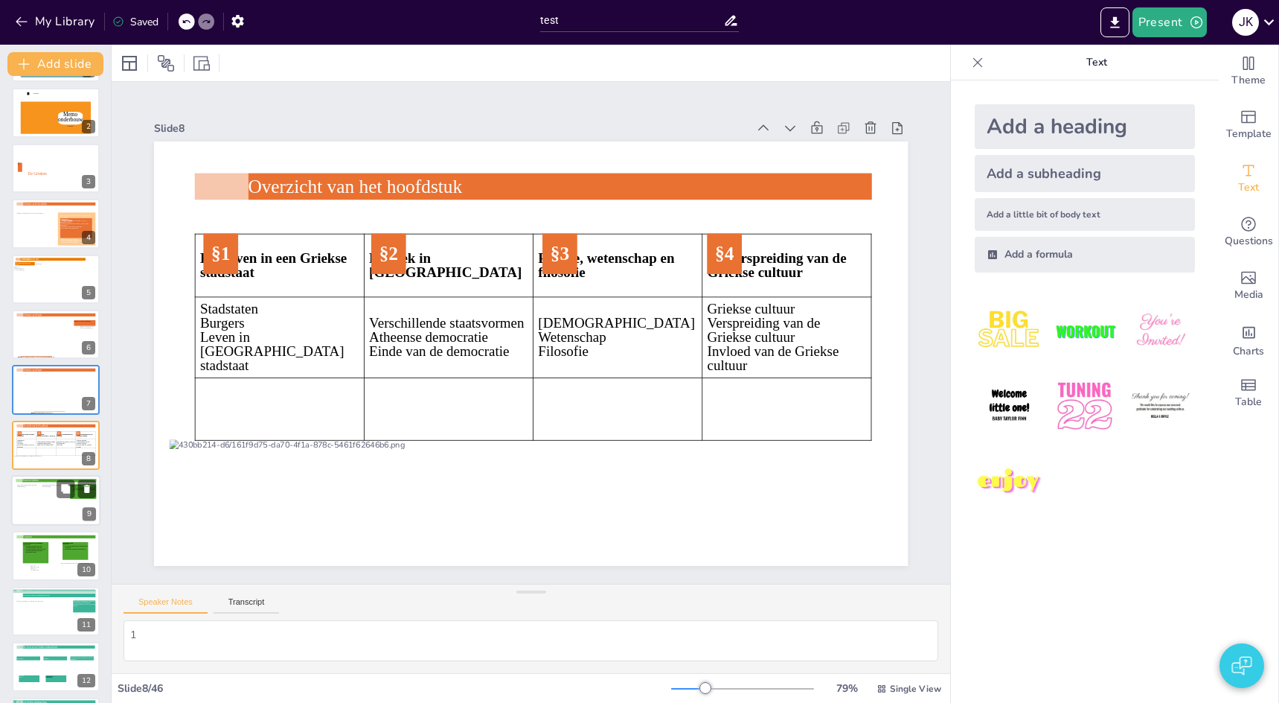
click at [56, 494] on div at bounding box center [53, 499] width 22 height 29
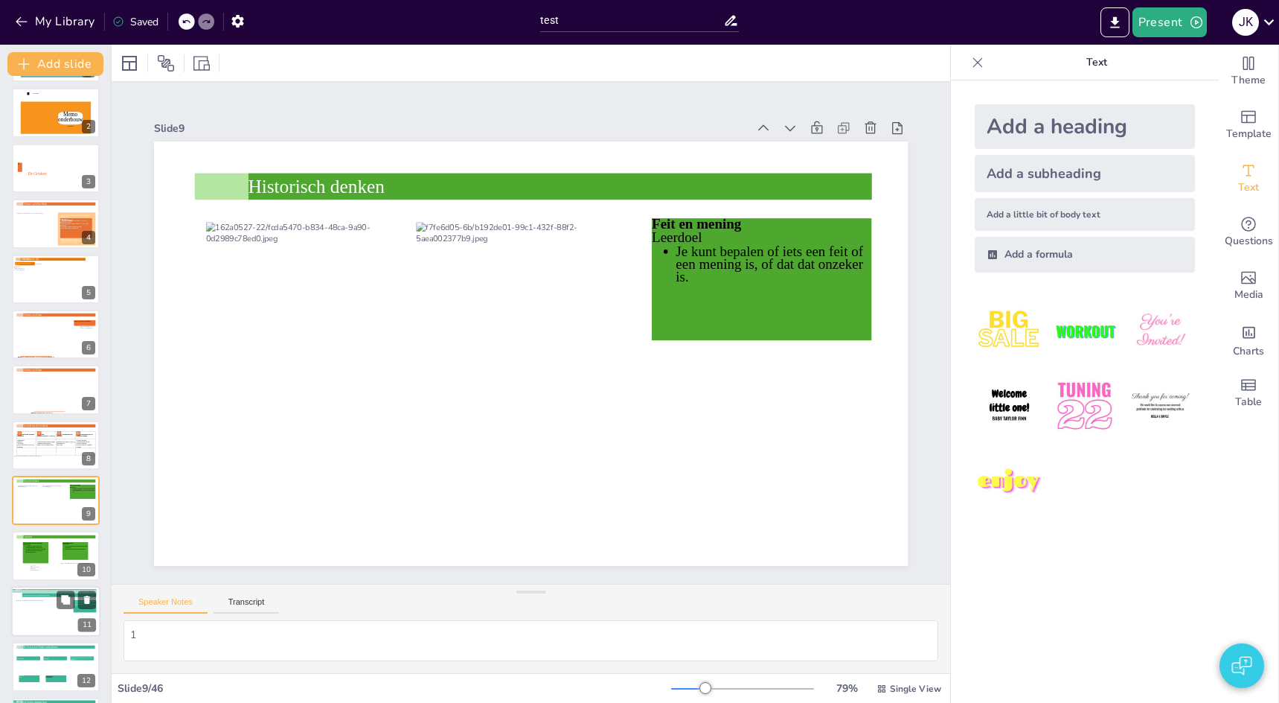
scroll to position [166, 0]
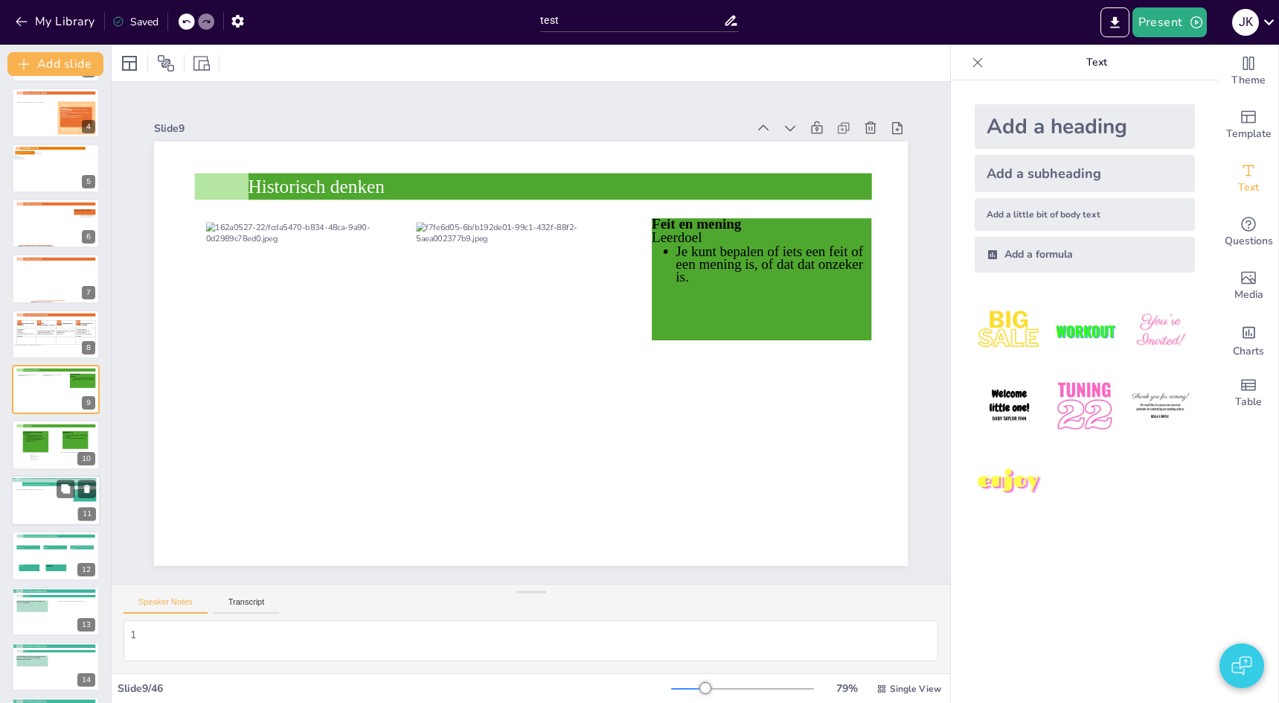
click at [45, 502] on div at bounding box center [44, 504] width 56 height 31
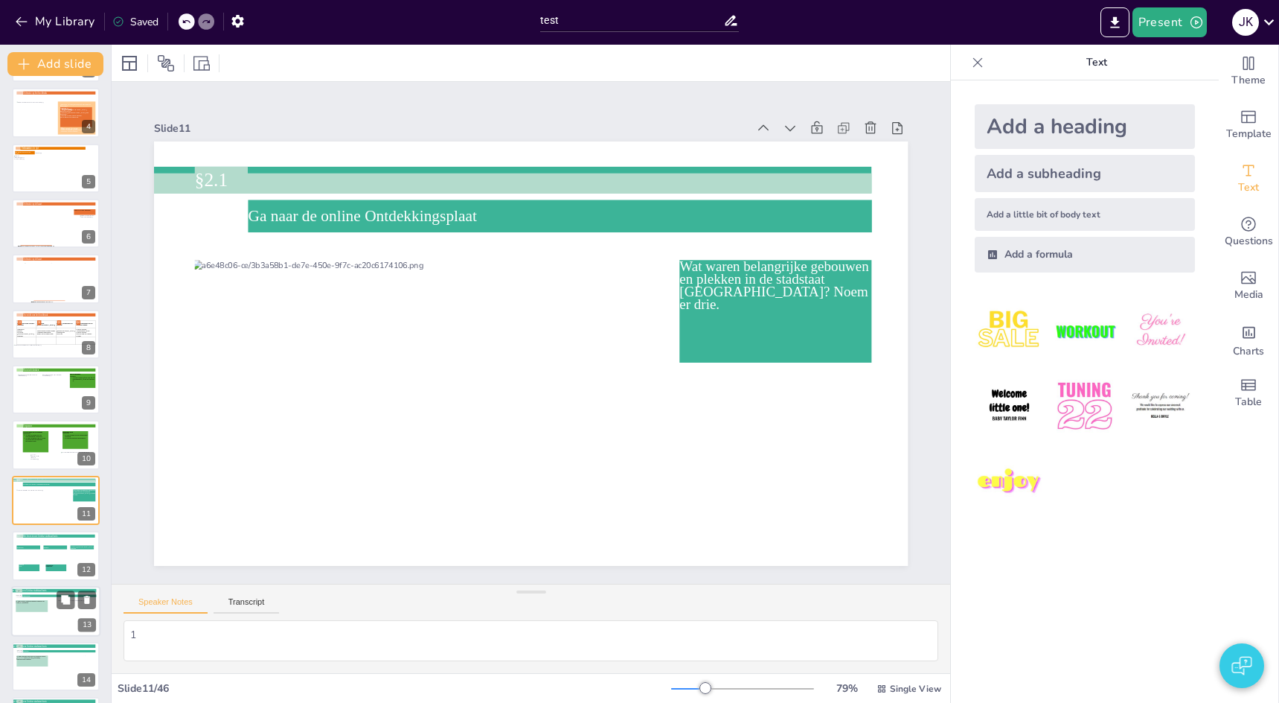
scroll to position [276, 0]
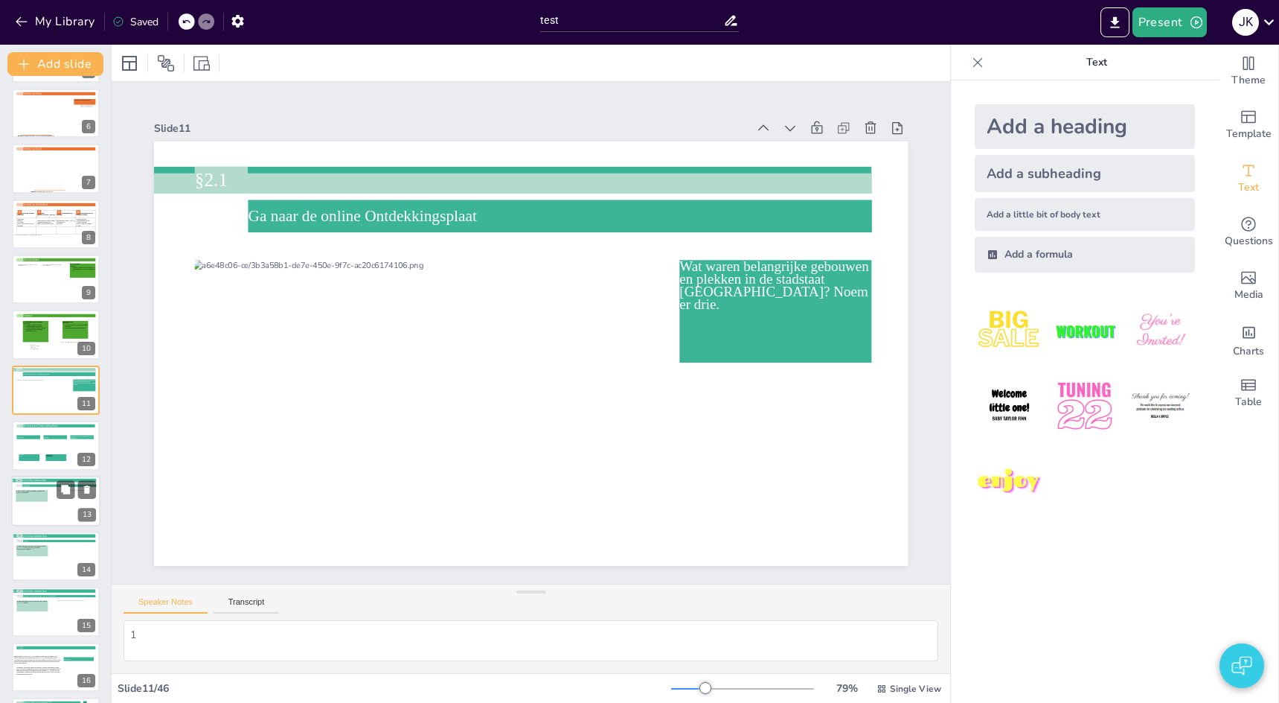
click at [58, 520] on div at bounding box center [55, 501] width 89 height 51
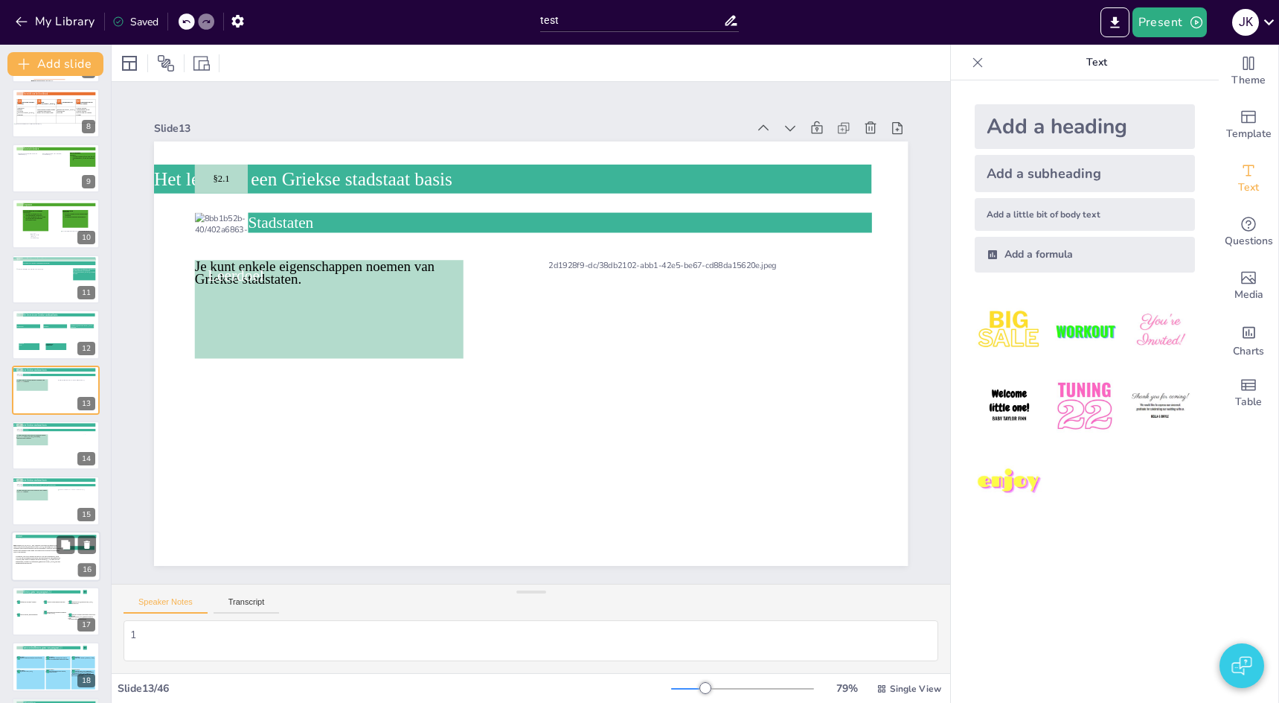
click at [51, 549] on icon at bounding box center [37, 549] width 48 height 11
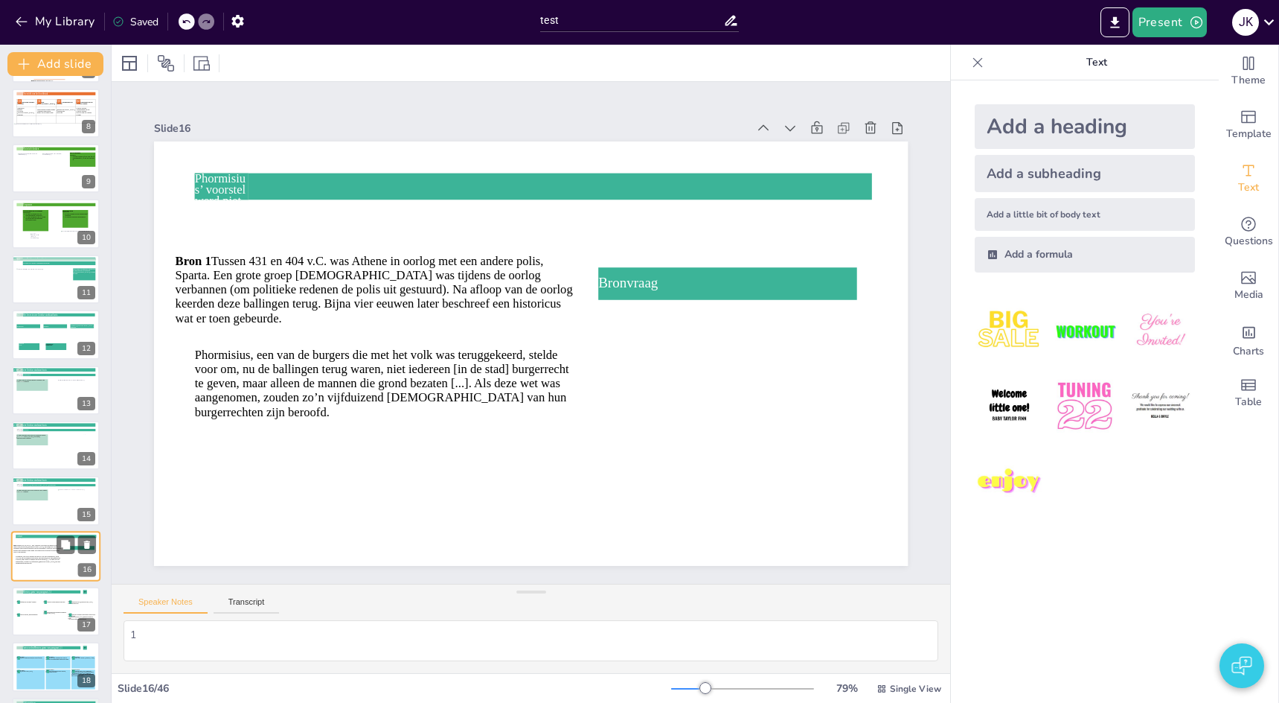
scroll to position [553, 0]
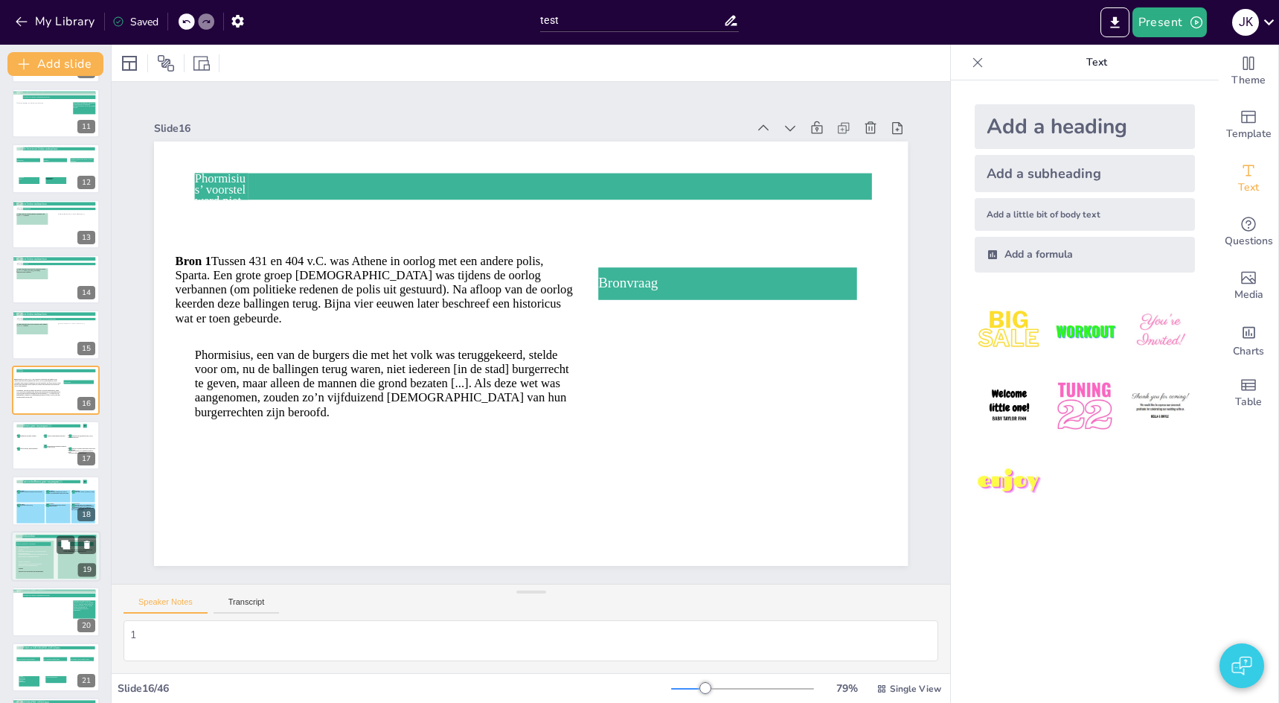
click at [51, 549] on icon at bounding box center [35, 559] width 38 height 38
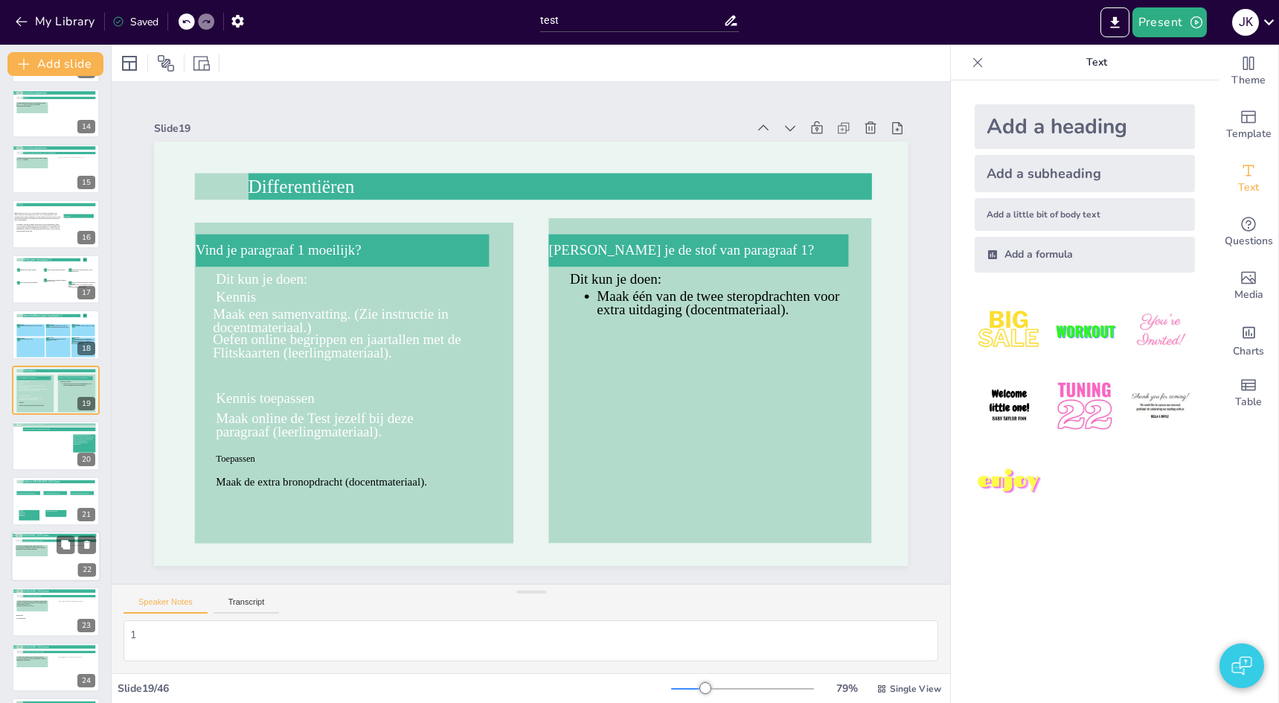
click at [33, 556] on icon at bounding box center [32, 550] width 32 height 11
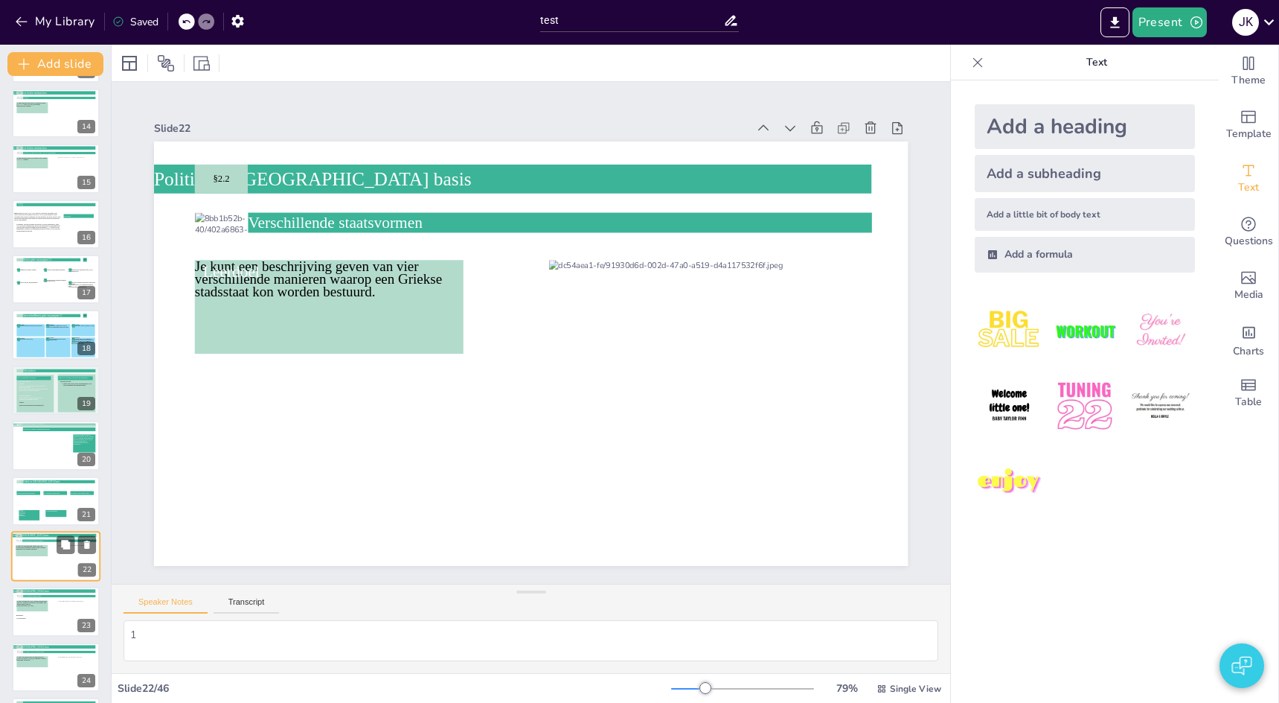
scroll to position [886, 0]
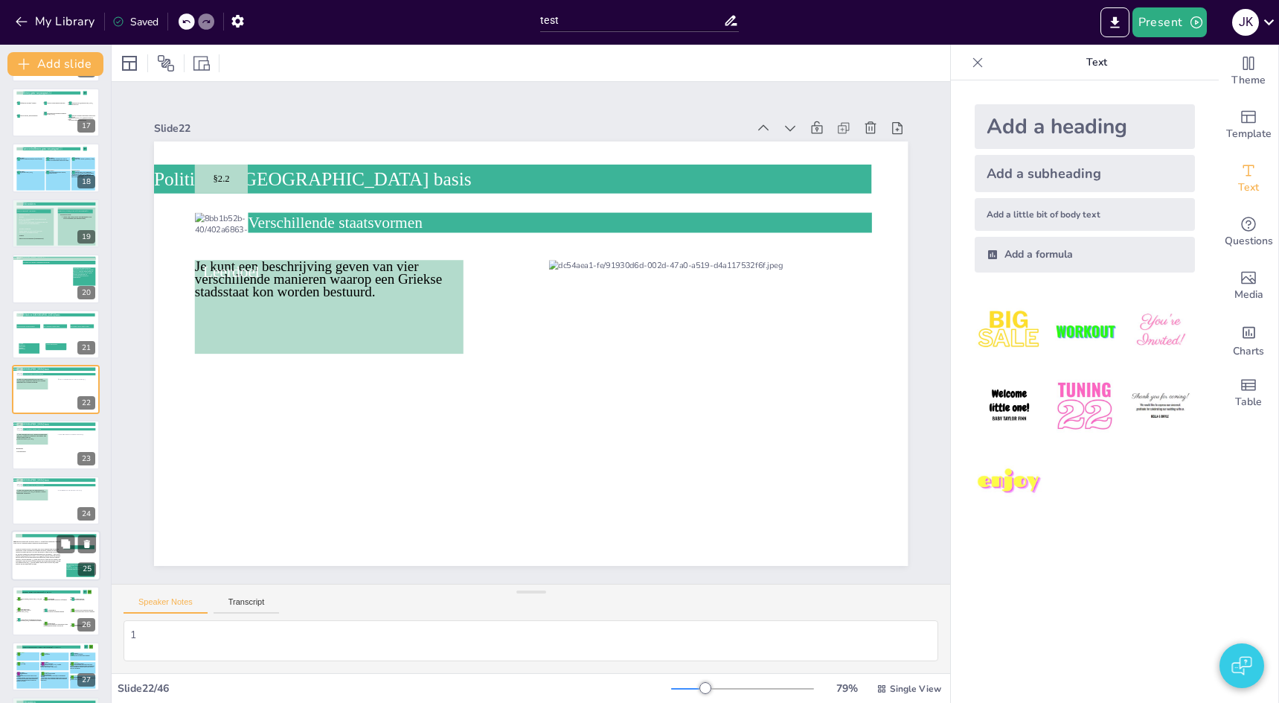
click at [40, 573] on icon at bounding box center [38, 560] width 45 height 25
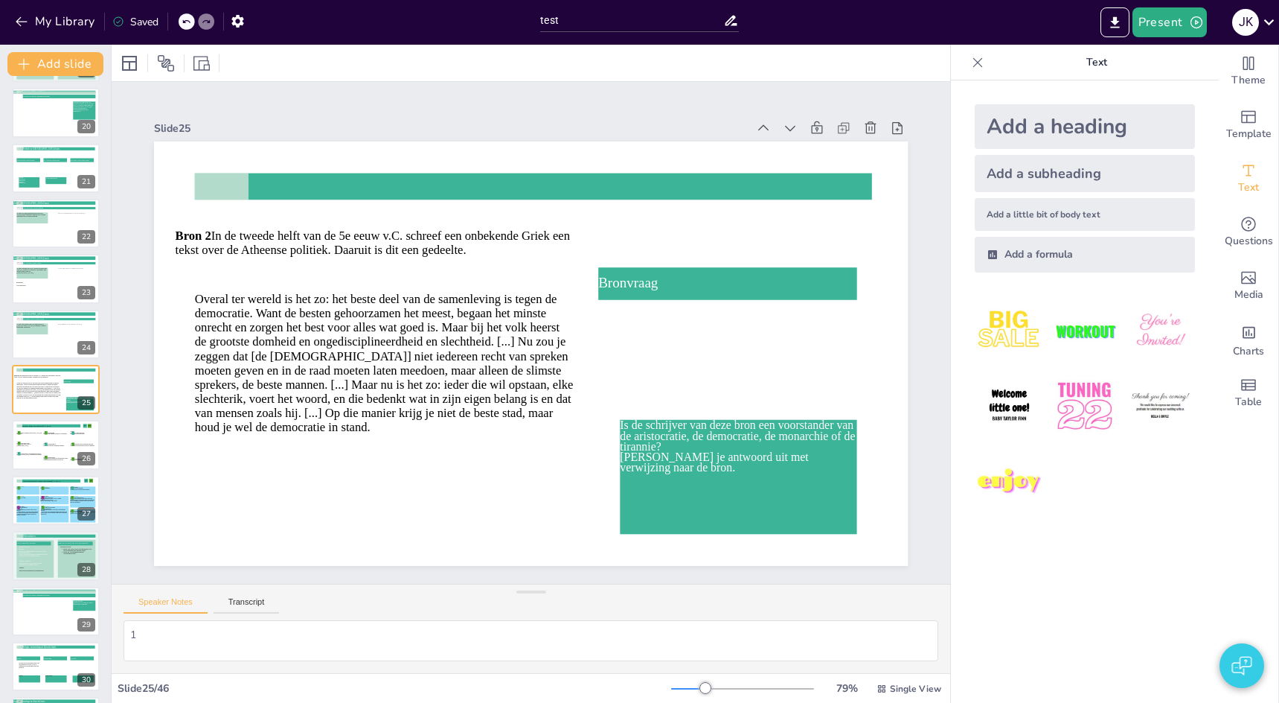
click at [40, 604] on div at bounding box center [43, 615] width 54 height 41
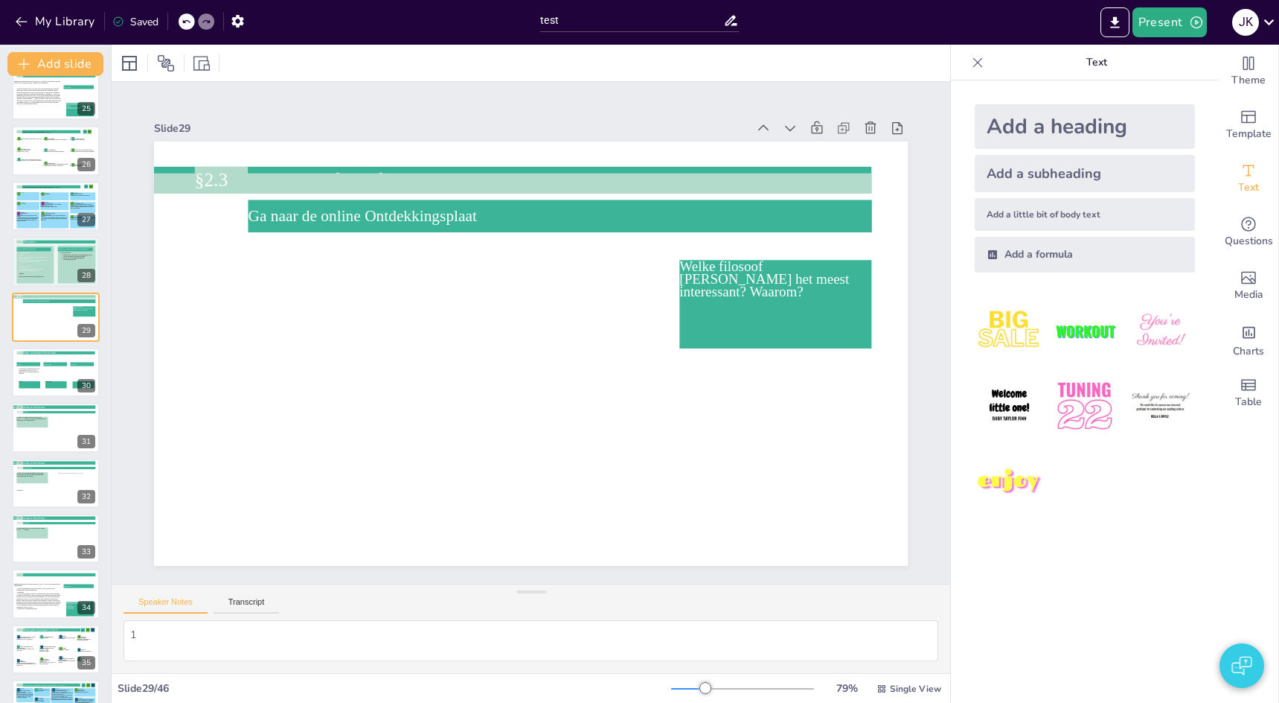
scroll to position [1353, 0]
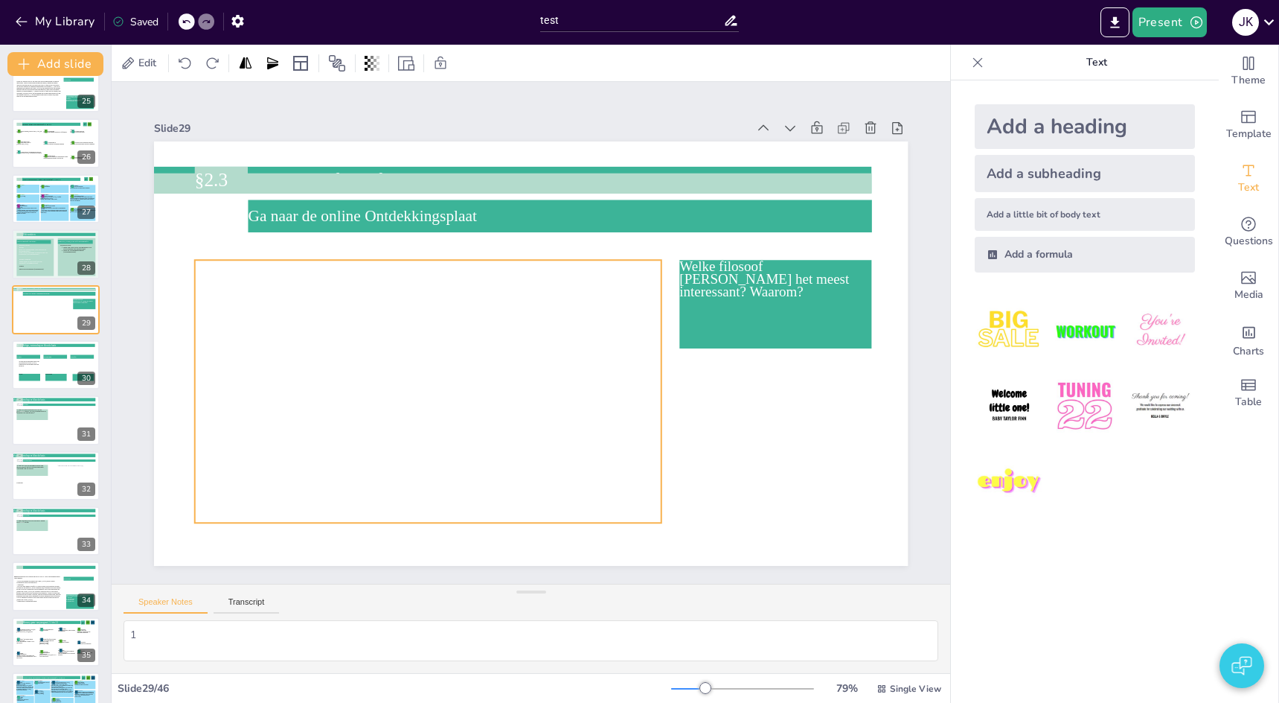
drag, startPoint x: 415, startPoint y: 359, endPoint x: 778, endPoint y: 357, distance: 363.2
click at [415, 359] on div at bounding box center [428, 391] width 467 height 349
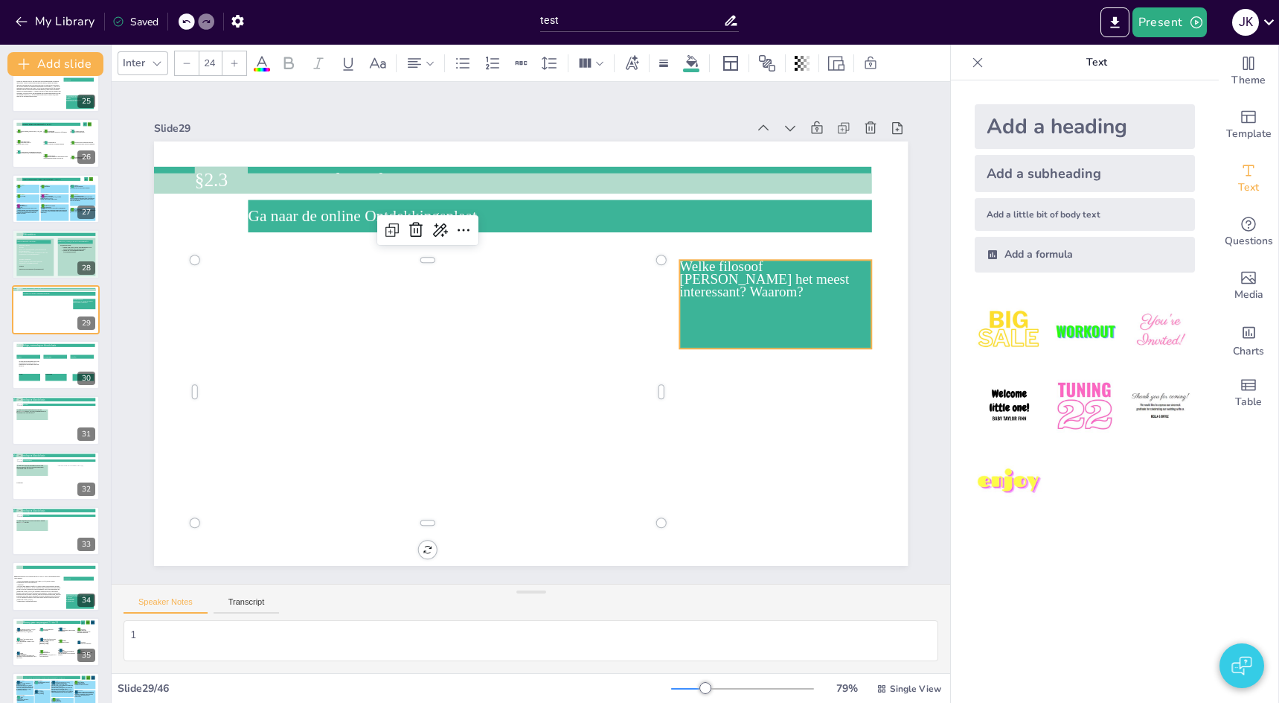
drag, startPoint x: 760, startPoint y: 308, endPoint x: 537, endPoint y: 221, distance: 239.7
click at [760, 308] on icon at bounding box center [776, 304] width 192 height 89
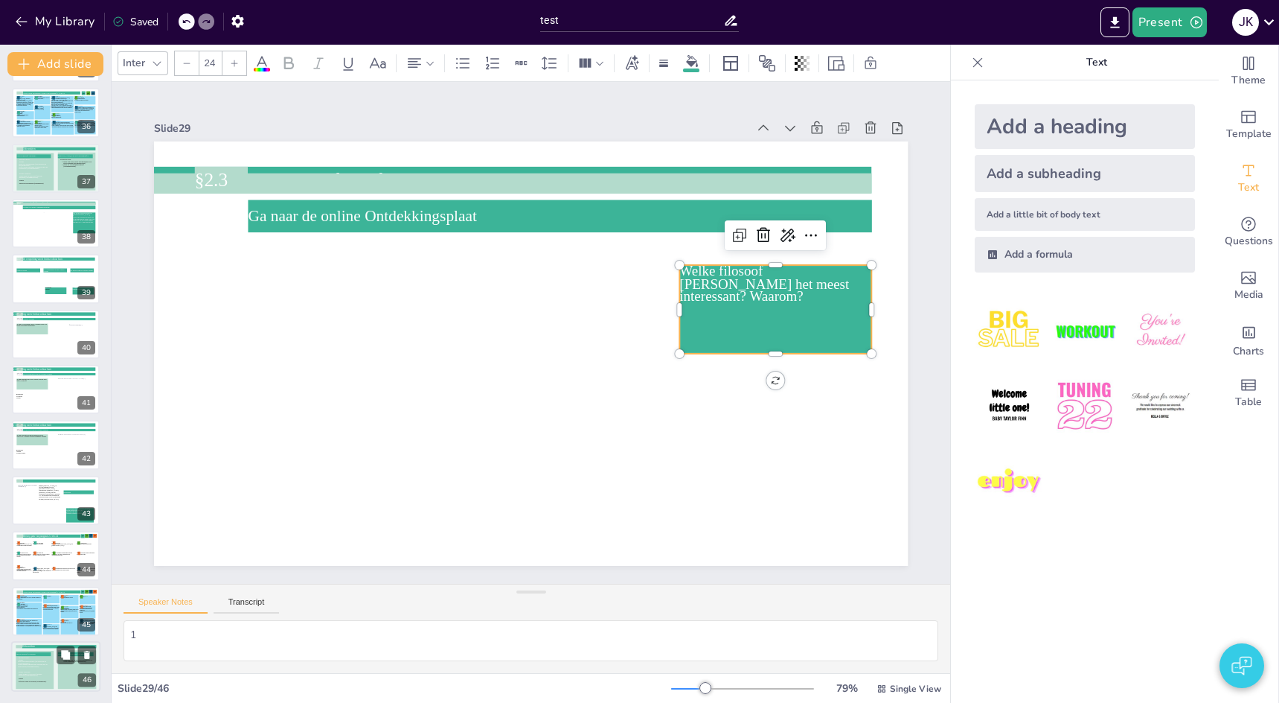
scroll to position [1937, 0]
click at [37, 660] on p "Kennis" at bounding box center [35, 659] width 33 height 1
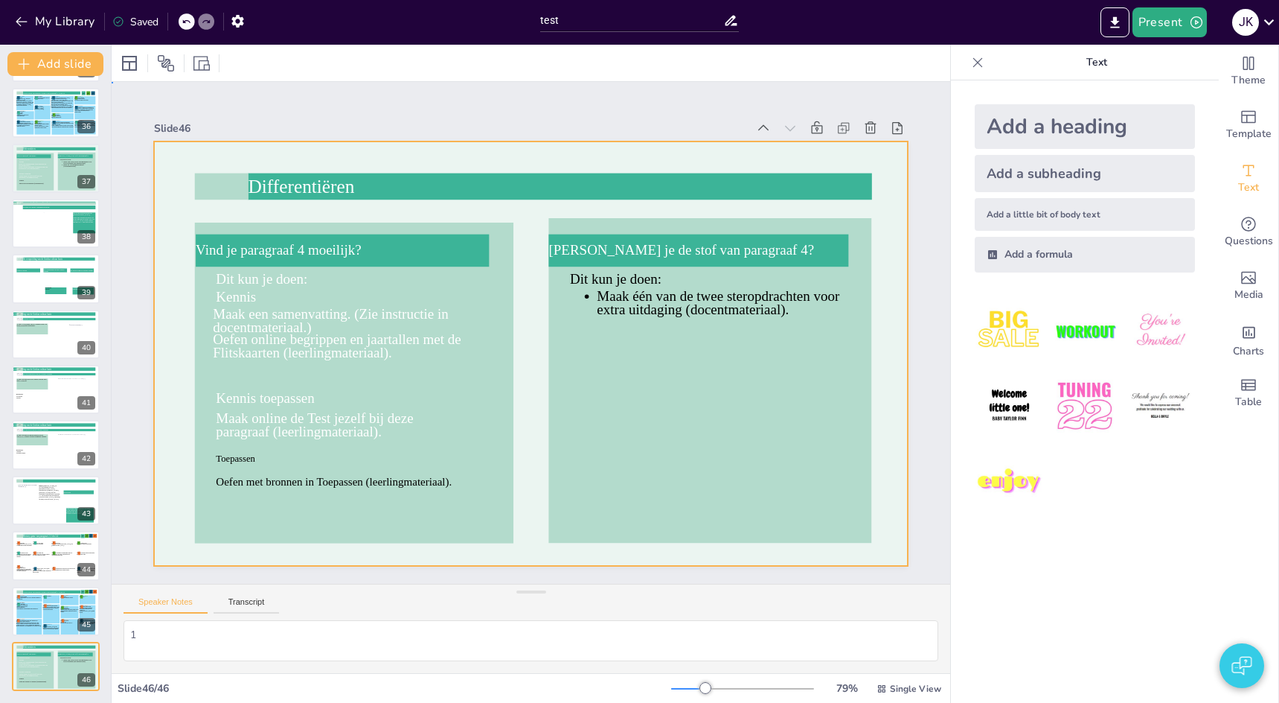
click at [175, 214] on div at bounding box center [531, 353] width 754 height 424
click at [49, 560] on icon at bounding box center [41, 559] width 19 height 14
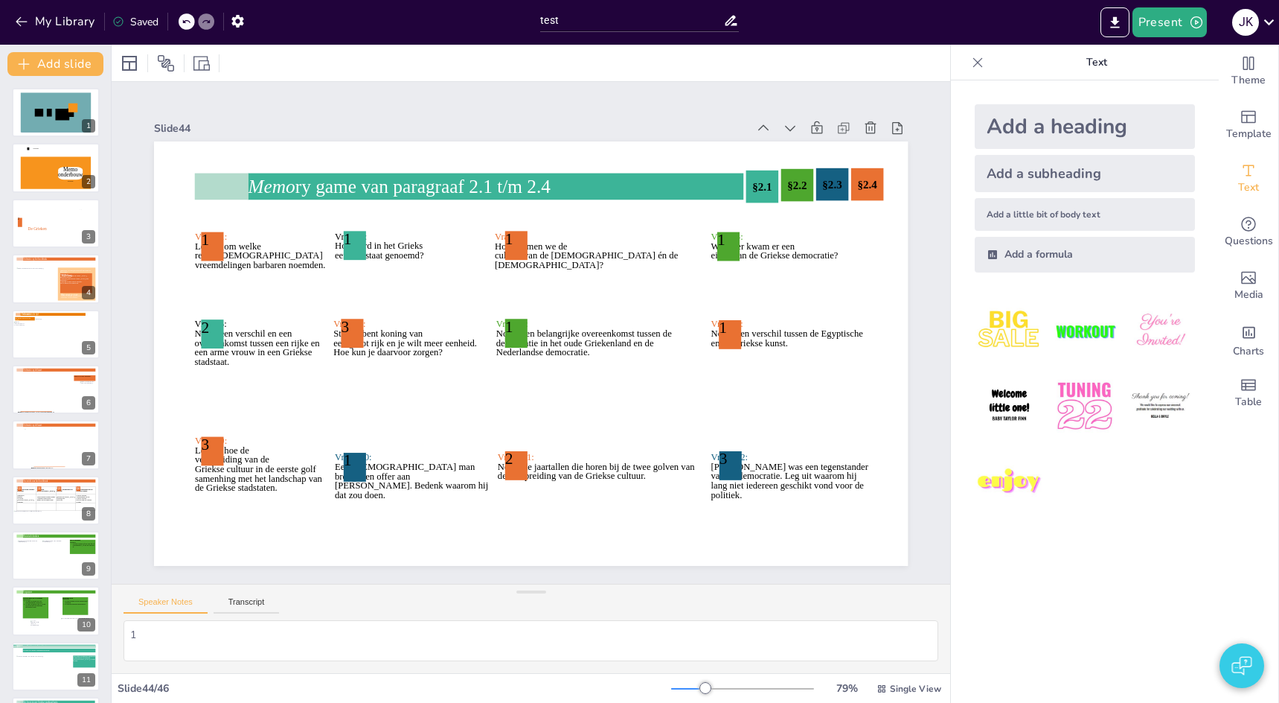
scroll to position [0, 0]
click at [47, 122] on div at bounding box center [55, 112] width 89 height 51
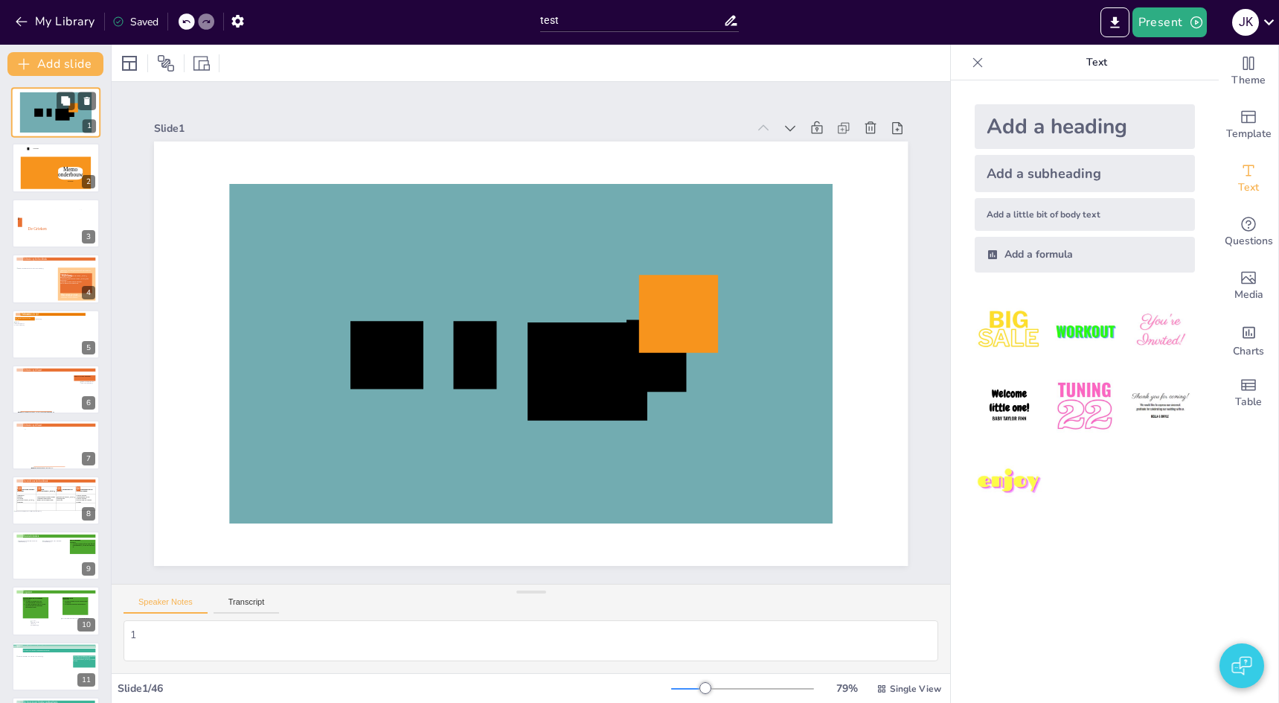
scroll to position [1, 0]
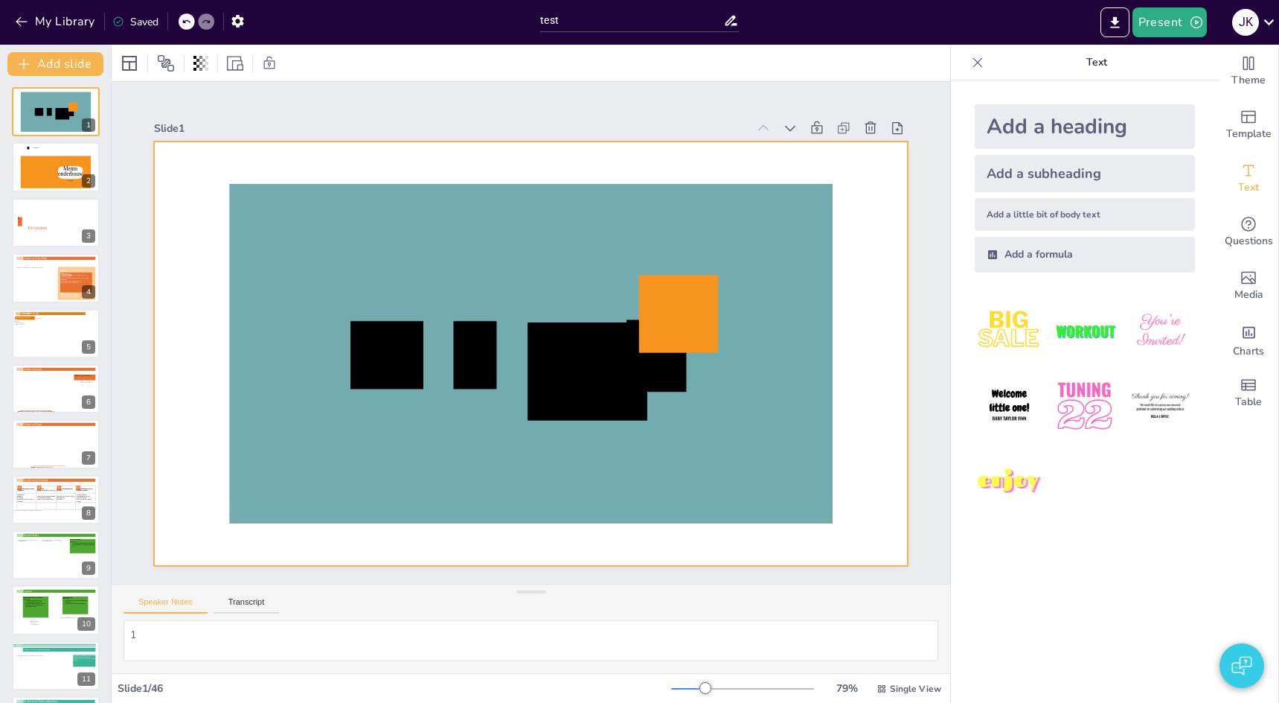
click at [379, 362] on icon at bounding box center [387, 355] width 73 height 68
click at [392, 359] on icon at bounding box center [387, 355] width 73 height 68
click at [36, 20] on button "My Library" at bounding box center [56, 22] width 90 height 24
